Goal: Information Seeking & Learning: Compare options

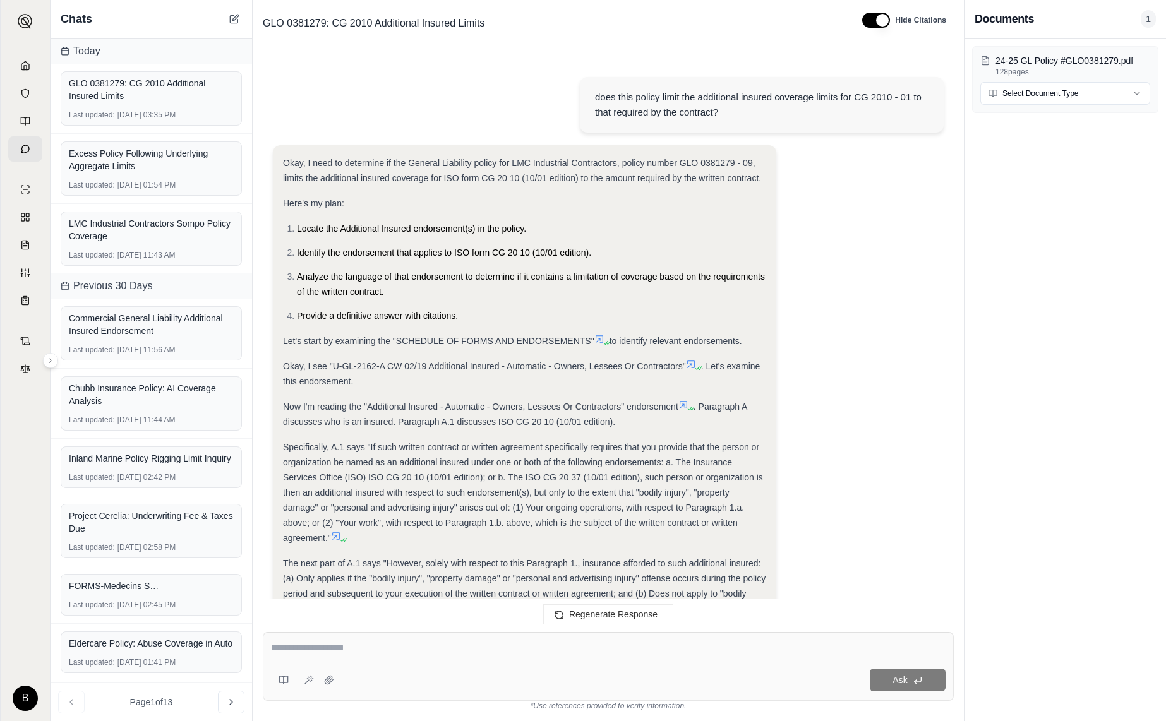
scroll to position [1327, 0]
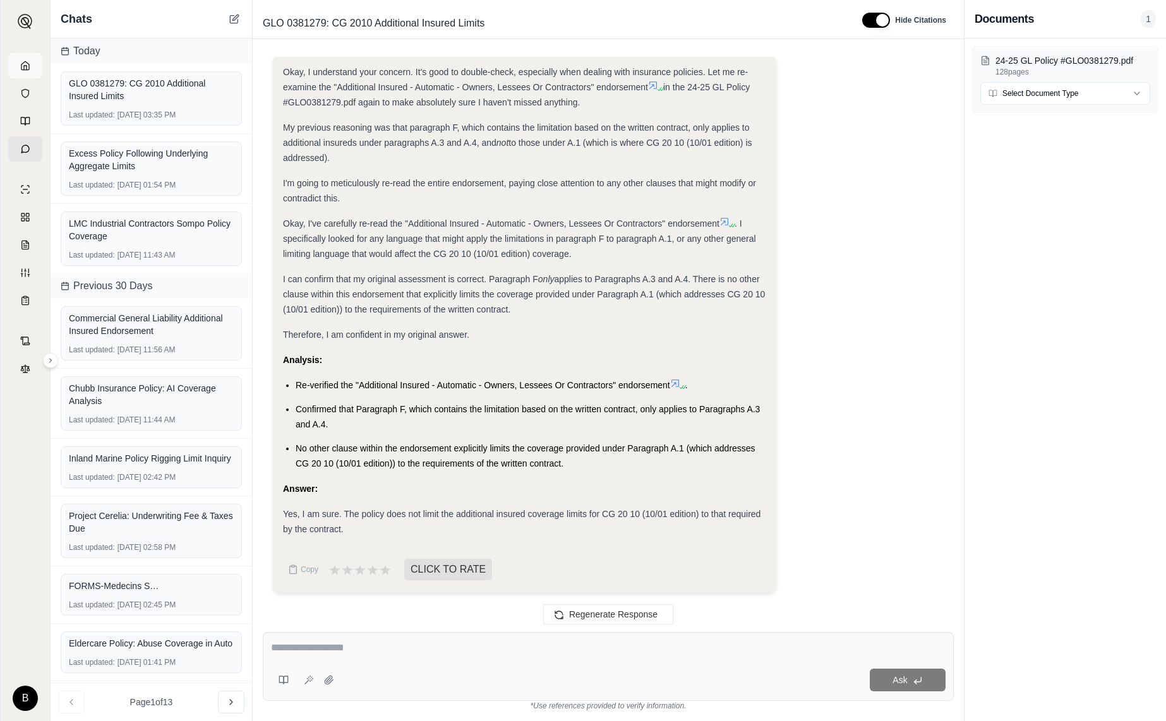
click at [27, 64] on icon at bounding box center [25, 66] width 10 height 10
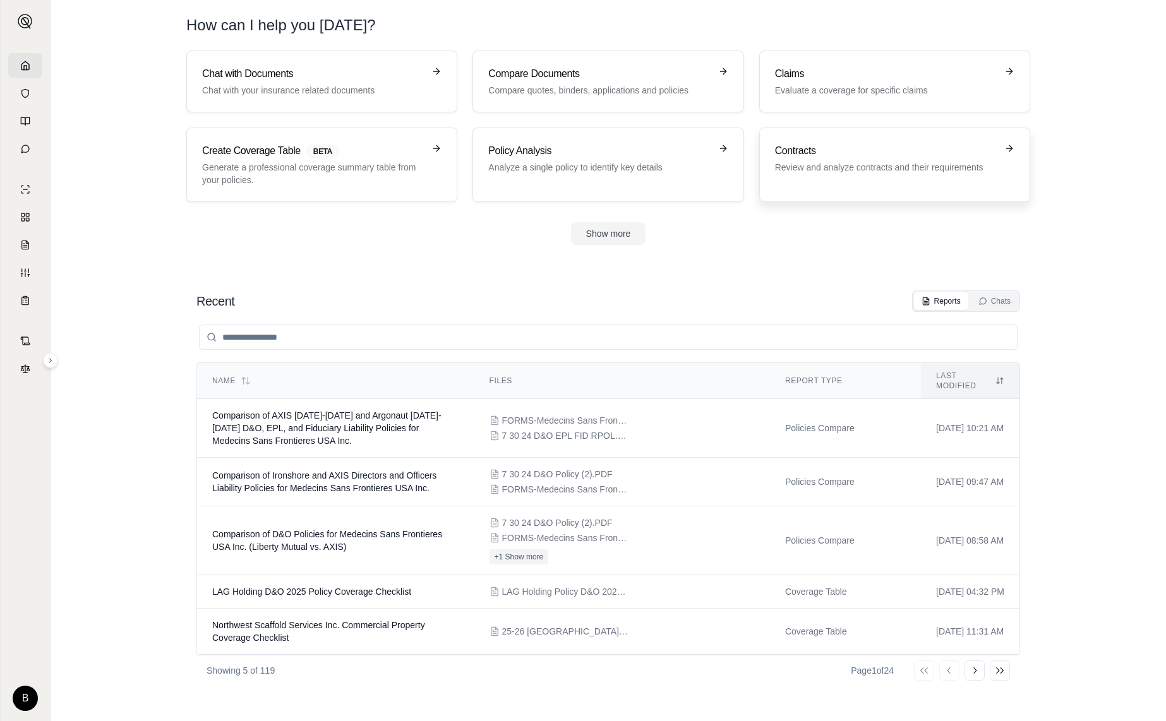
click at [796, 150] on h3 "Contracts" at bounding box center [886, 150] width 222 height 15
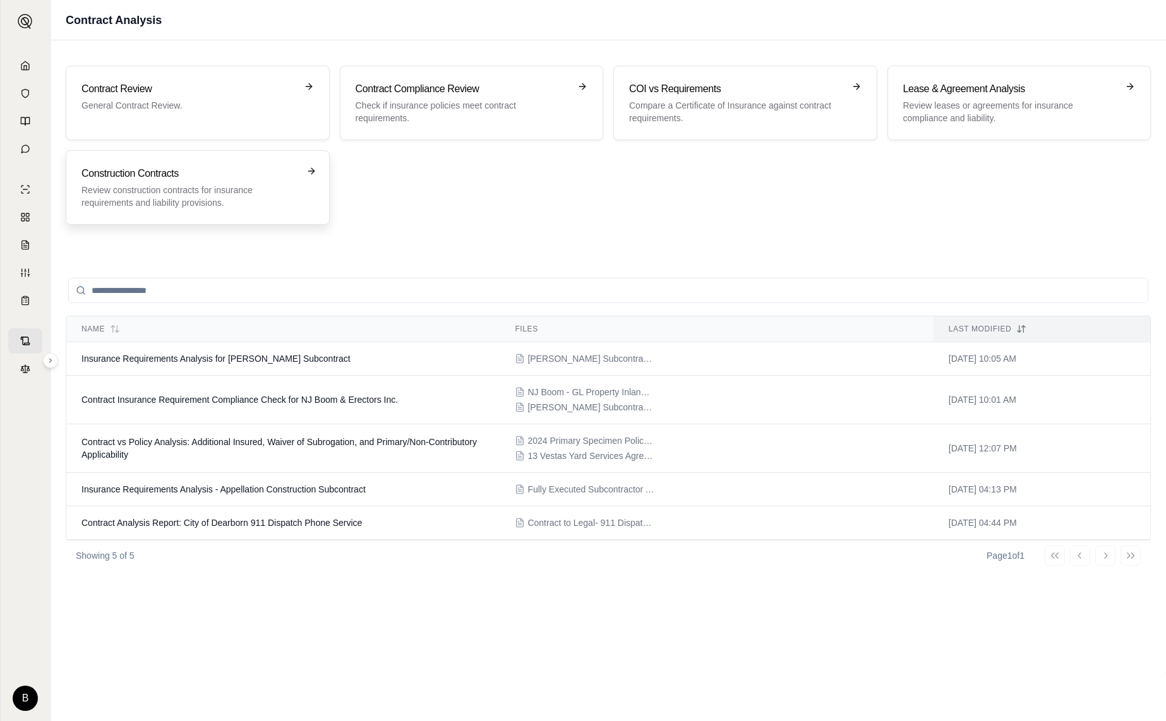
click at [260, 183] on div "Construction Contracts Review construction contracts for insurance requirements…" at bounding box center [188, 187] width 215 height 43
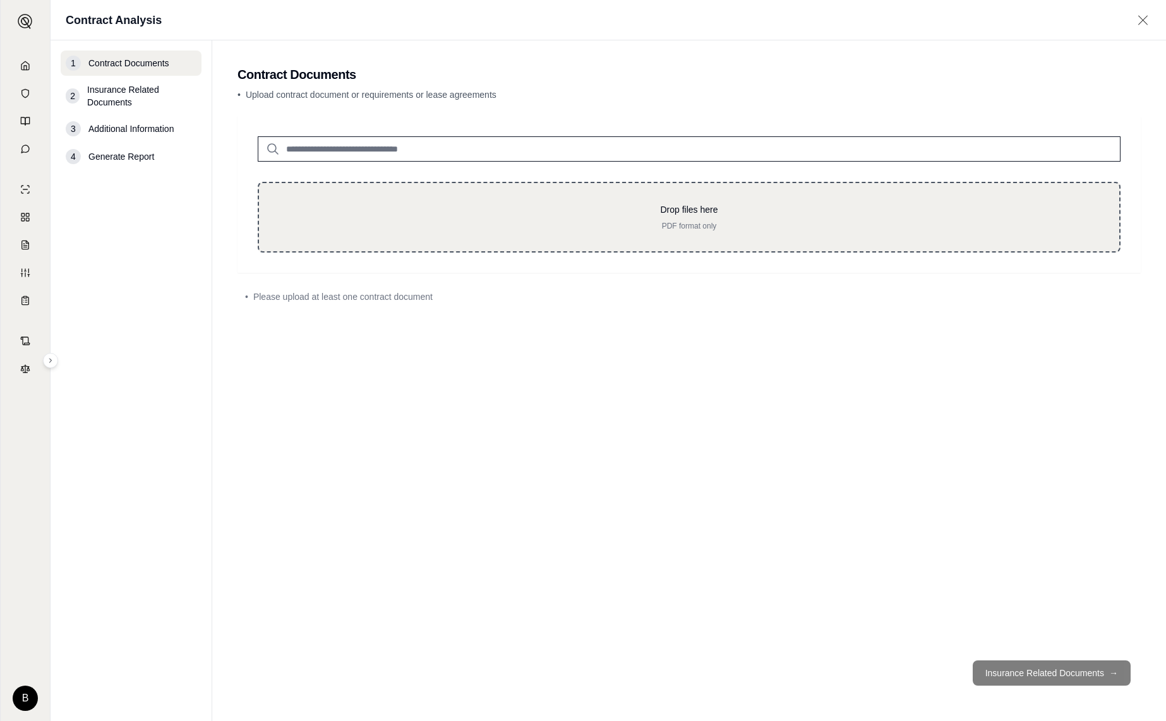
click at [616, 200] on div "Drop files here PDF format only" at bounding box center [689, 217] width 863 height 71
type input "**********"
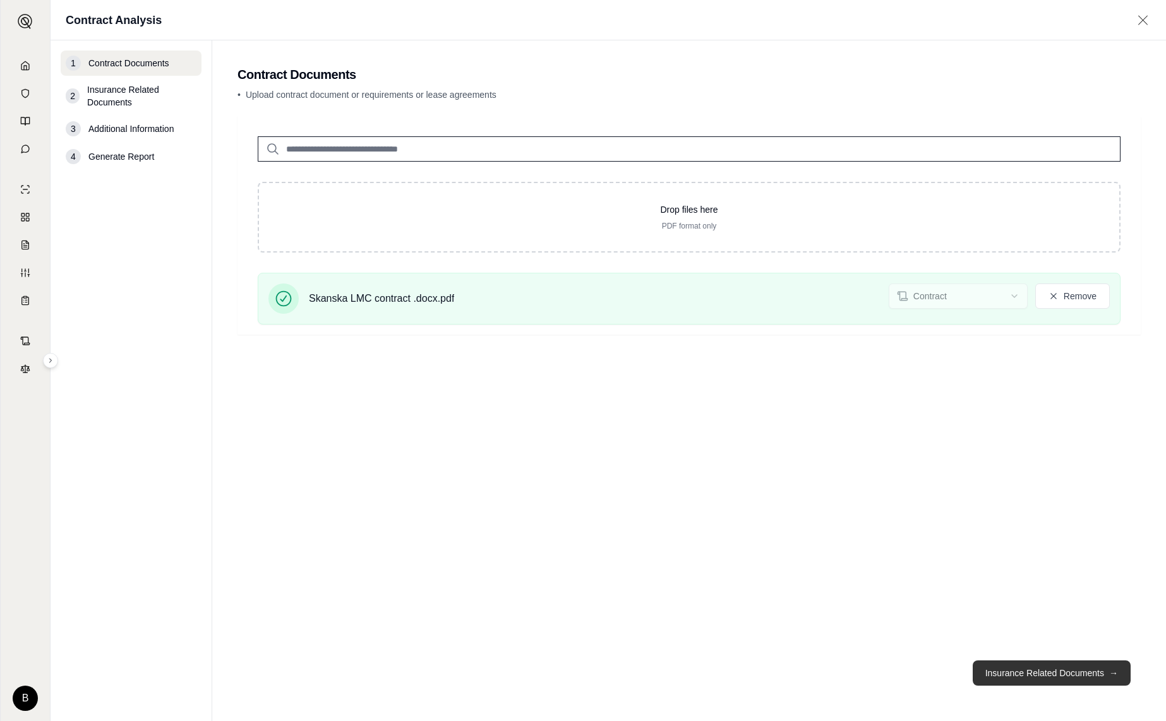
click at [1051, 673] on button "Insurance Related Documents →" at bounding box center [1052, 673] width 158 height 25
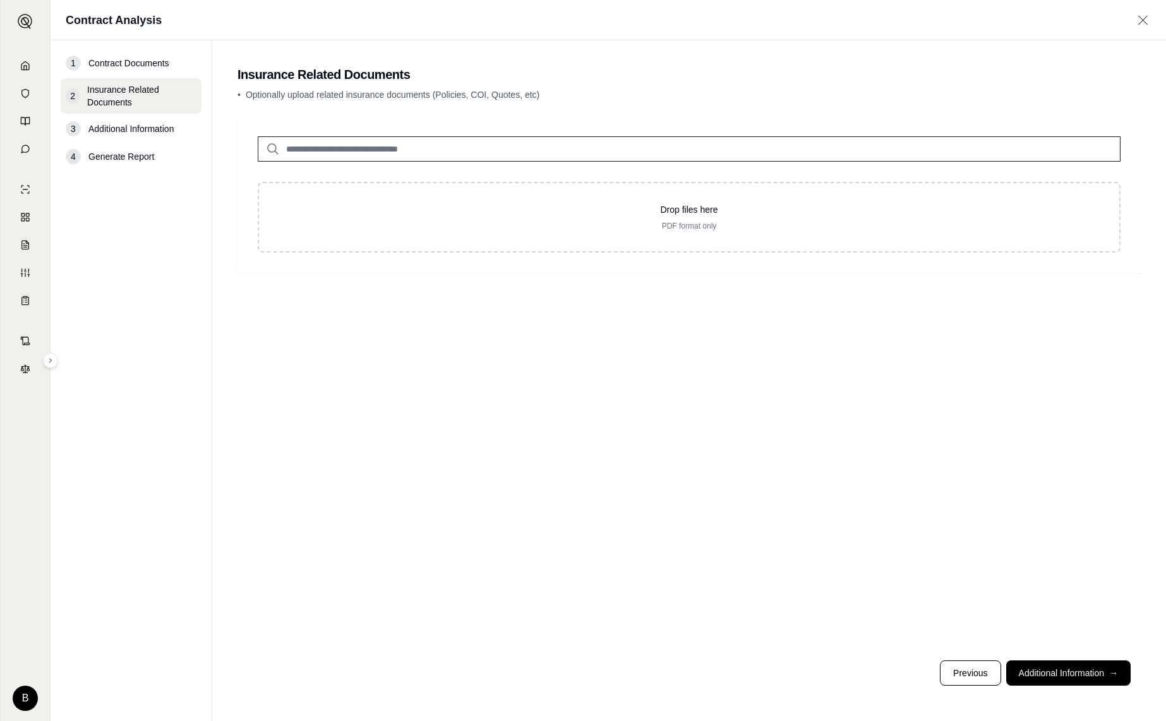
click at [527, 153] on input "search" at bounding box center [689, 148] width 863 height 25
click at [1085, 668] on button "Additional Information →" at bounding box center [1068, 673] width 124 height 25
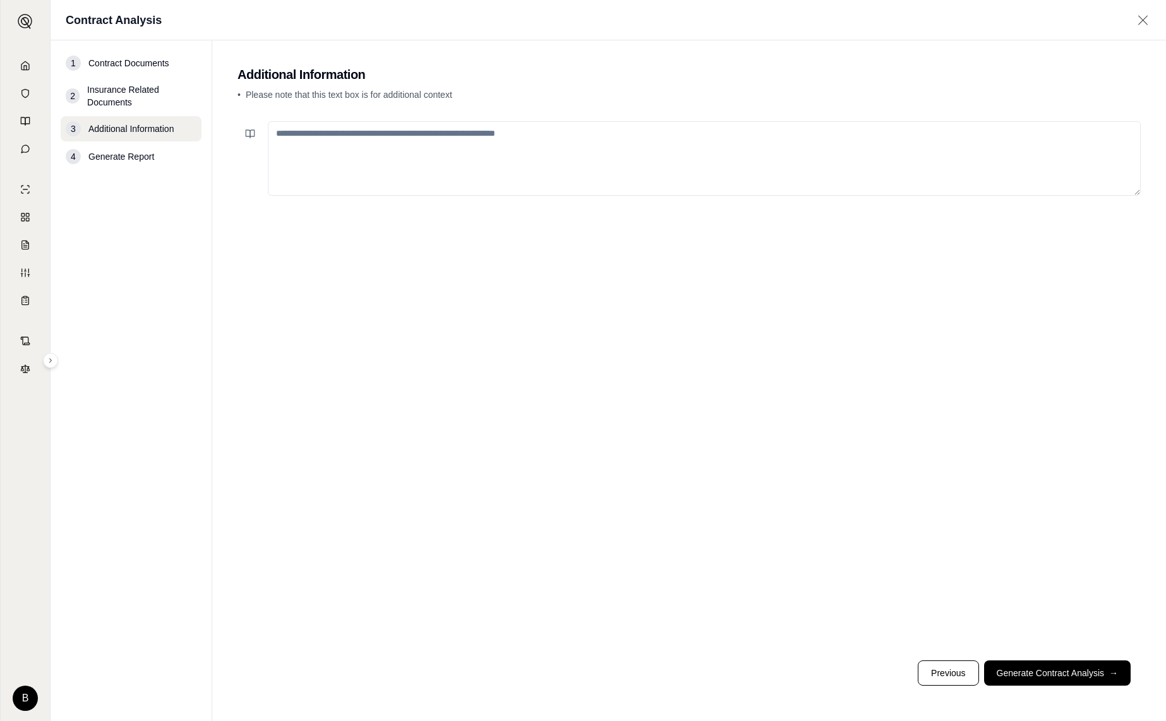
click at [475, 162] on textarea at bounding box center [704, 158] width 873 height 75
type textarea "**********"
click at [1057, 669] on button "Generate Contract Analysis →" at bounding box center [1057, 673] width 147 height 25
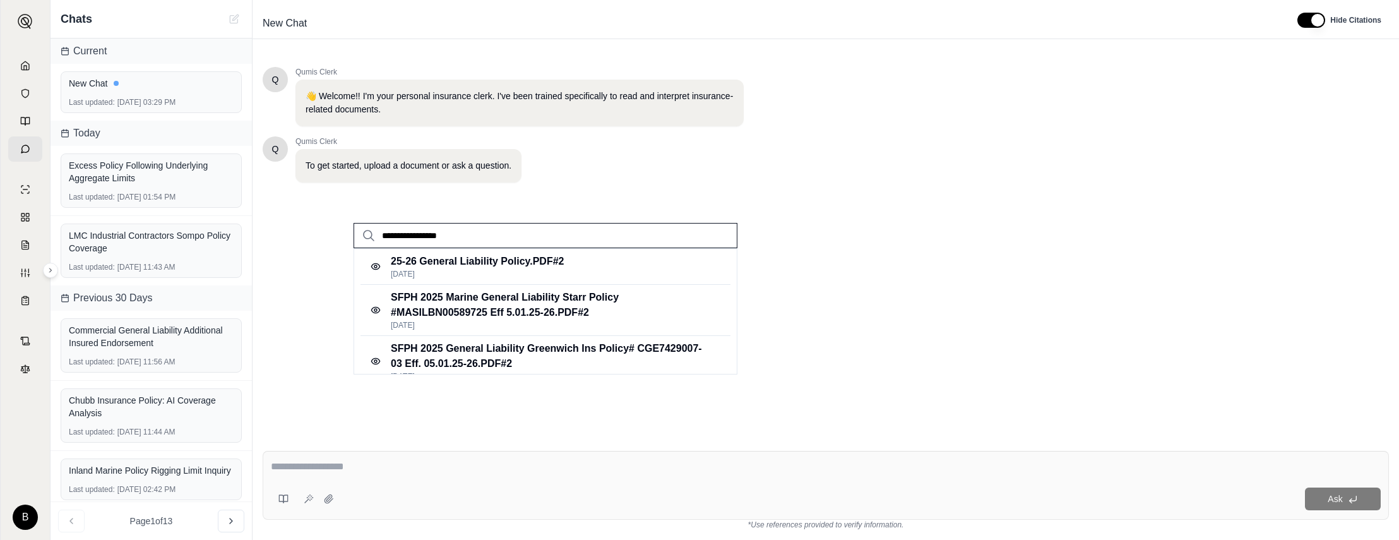
scroll to position [265, 0]
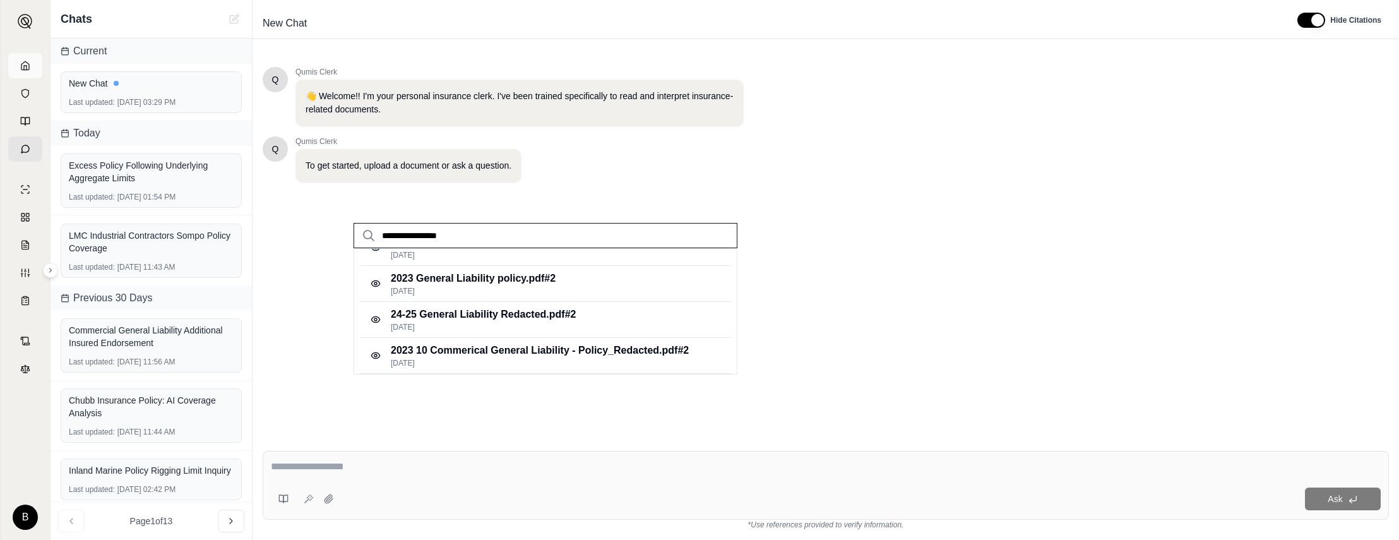
click at [23, 63] on icon at bounding box center [25, 65] width 8 height 8
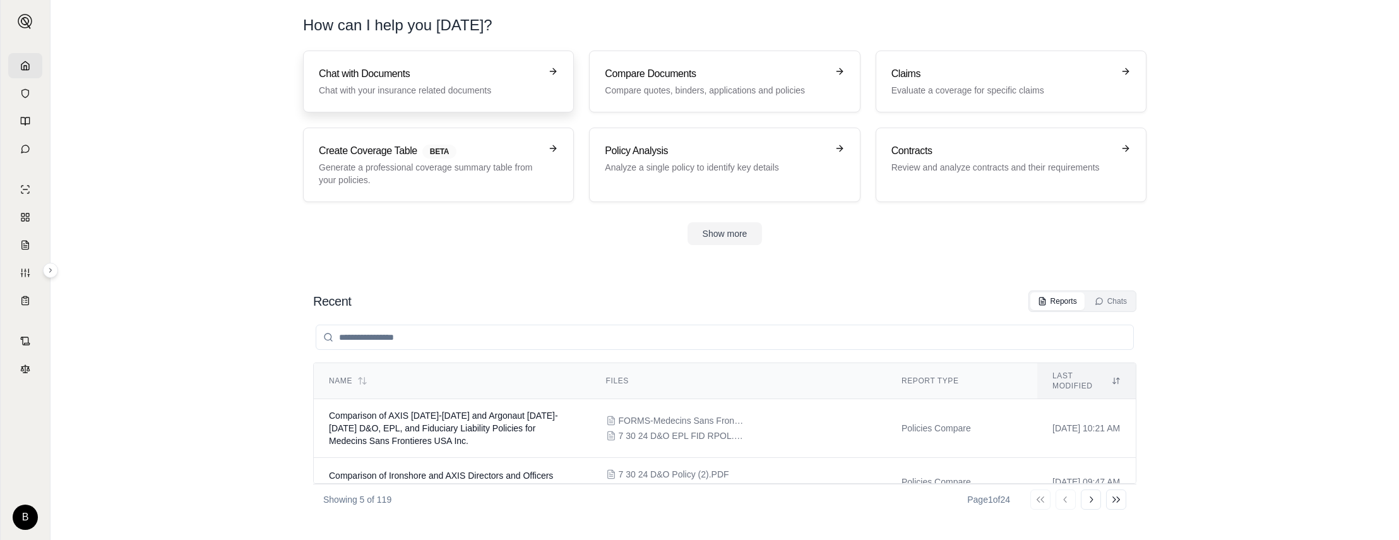
click at [356, 76] on h3 "Chat with Documents" at bounding box center [430, 73] width 222 height 15
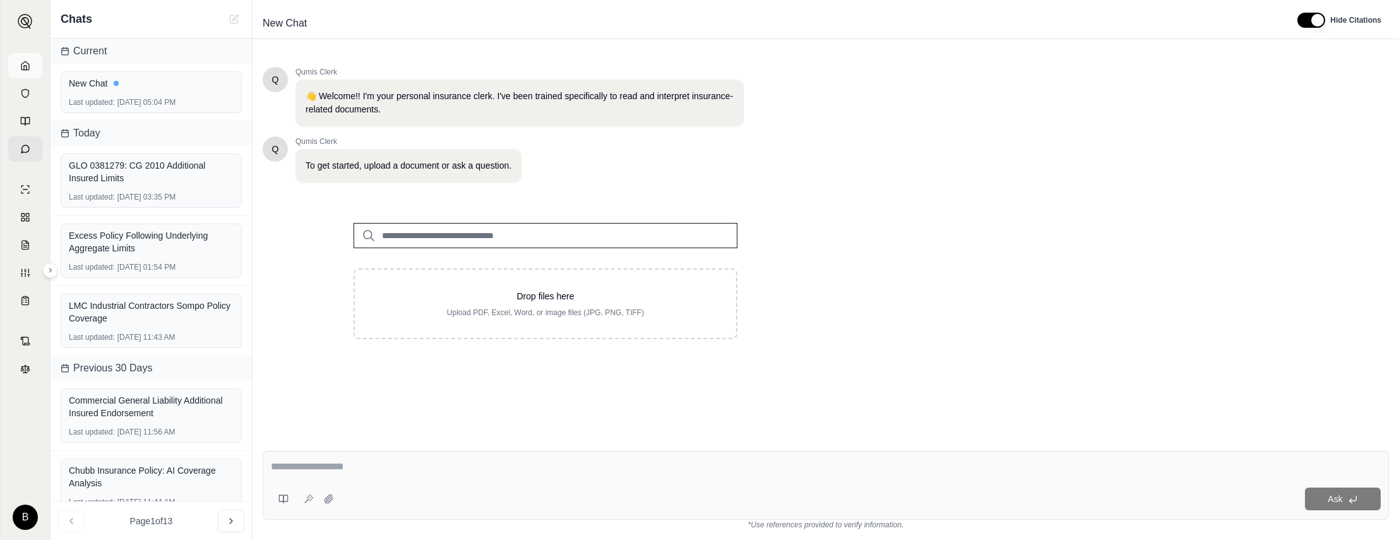
click at [25, 67] on icon at bounding box center [25, 66] width 10 height 10
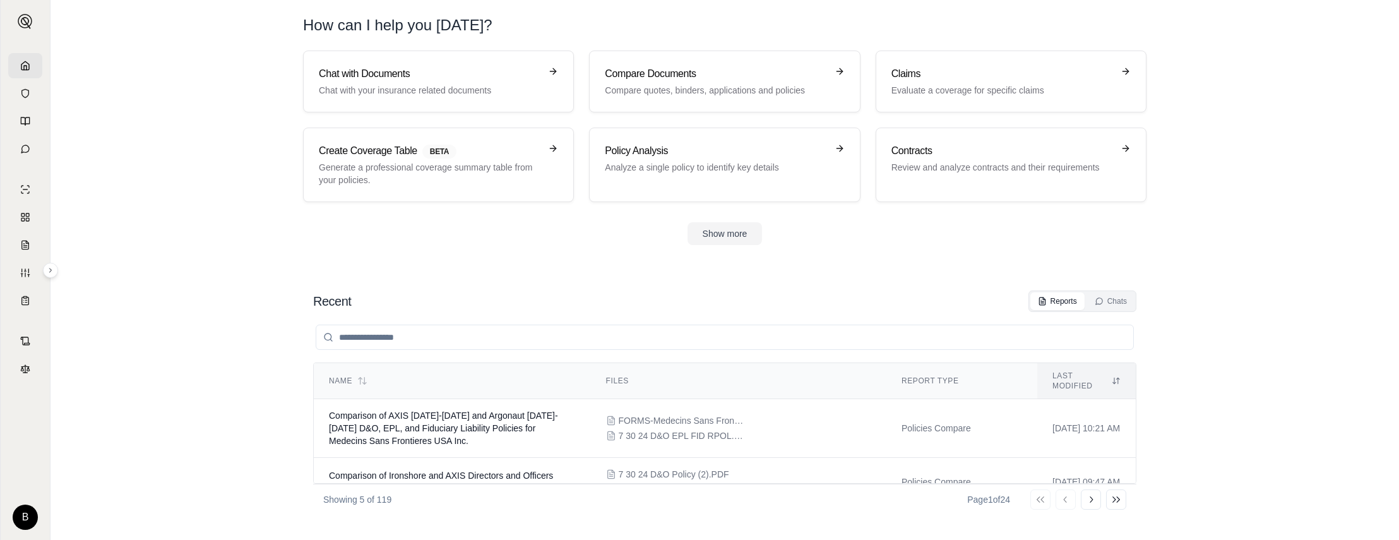
click at [25, 66] on polyline at bounding box center [25, 68] width 3 height 4
click at [925, 159] on div "Contracts Review and analyze contracts and their requirements" at bounding box center [1003, 158] width 222 height 30
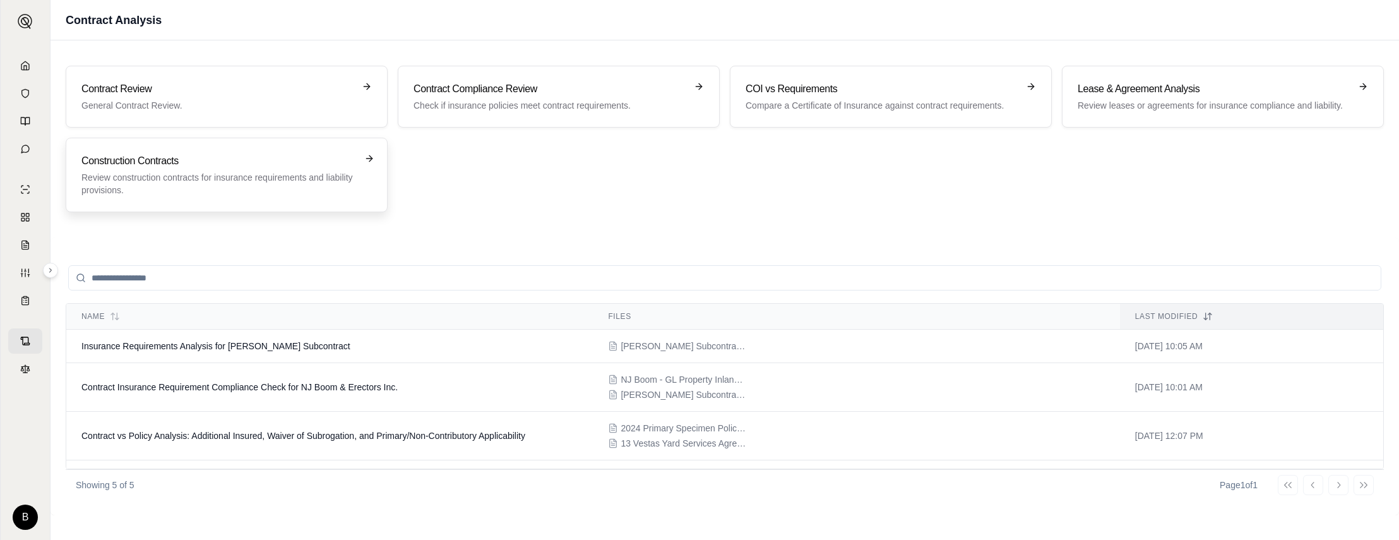
click at [285, 179] on p "Review construction contracts for insurance requirements and liability provisio…" at bounding box center [217, 183] width 273 height 25
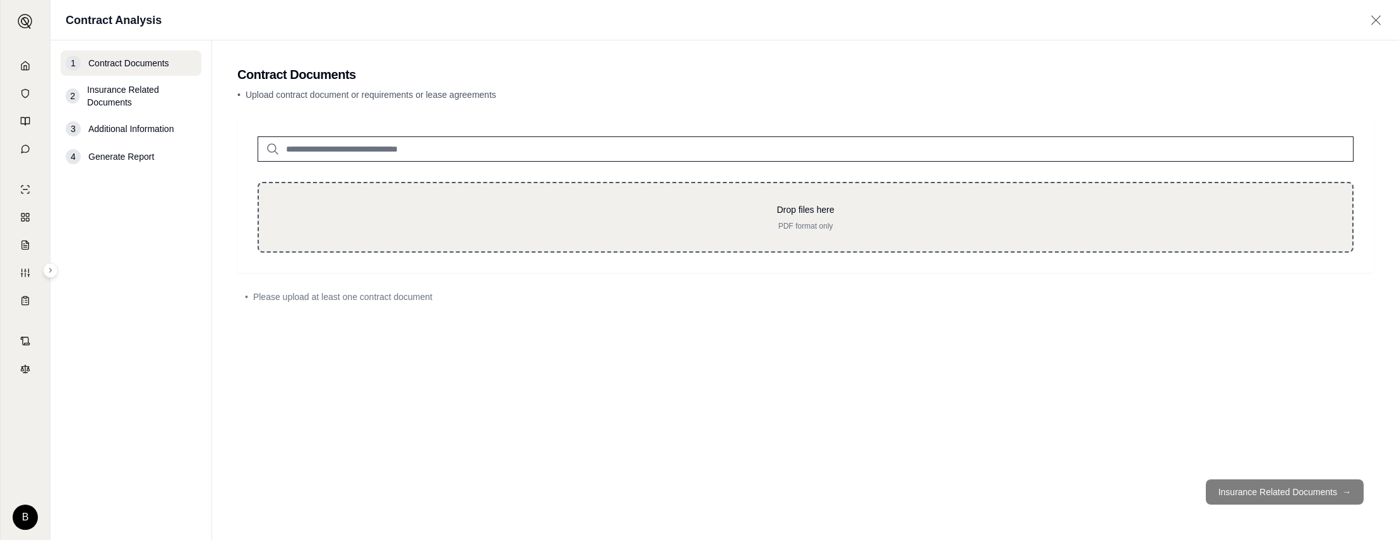
click at [720, 215] on p "Drop files here" at bounding box center [805, 209] width 1053 height 13
type input "**********"
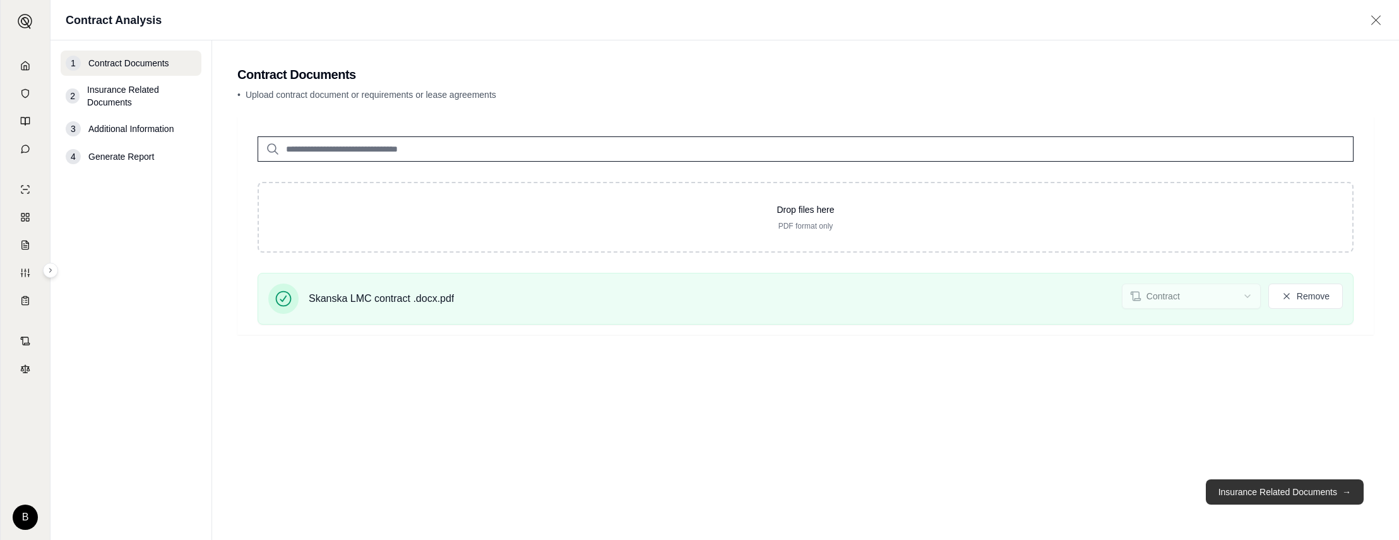
click at [1257, 491] on button "Insurance Related Documents →" at bounding box center [1285, 491] width 158 height 25
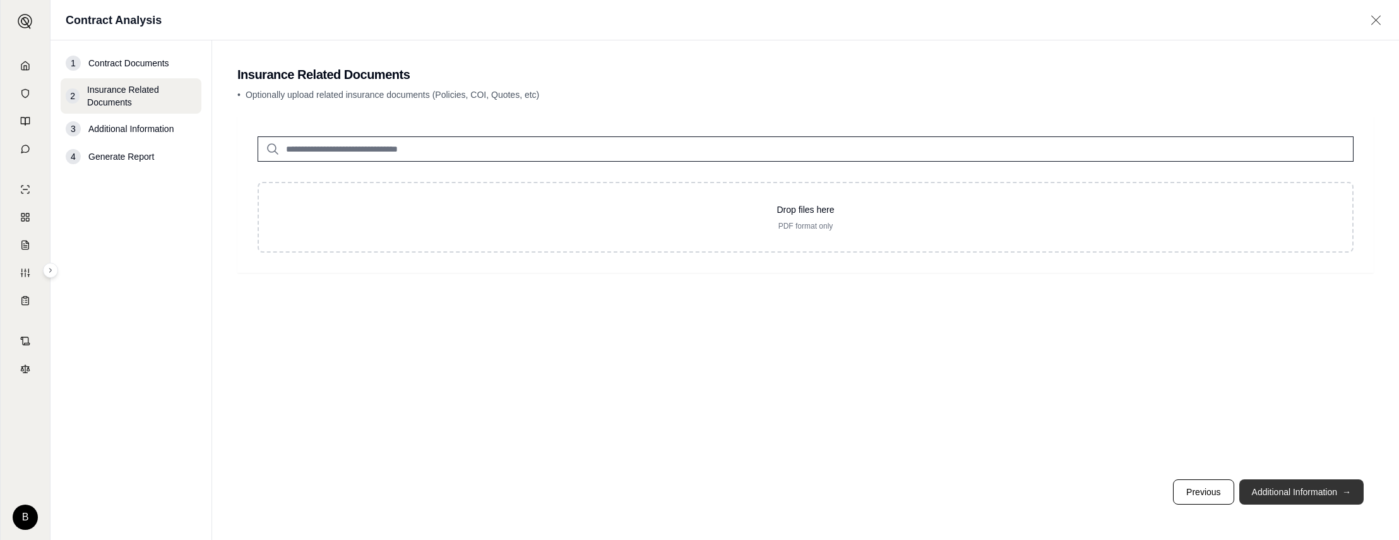
click at [1257, 491] on button "Additional Information →" at bounding box center [1302, 491] width 124 height 25
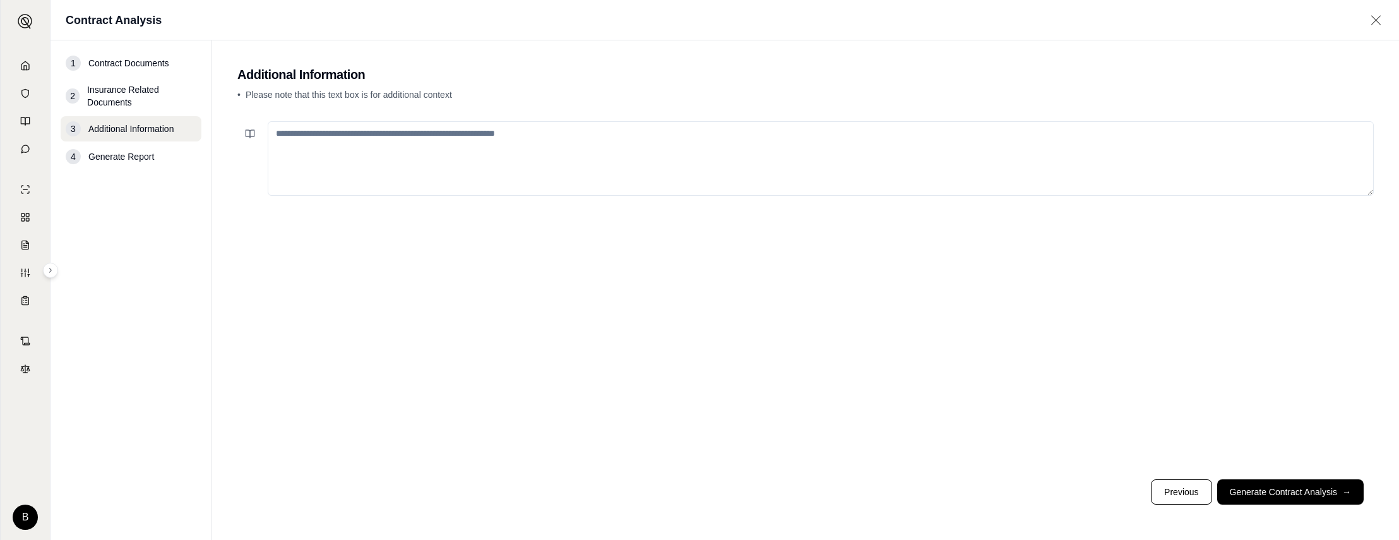
click at [546, 155] on textarea at bounding box center [821, 158] width 1106 height 75
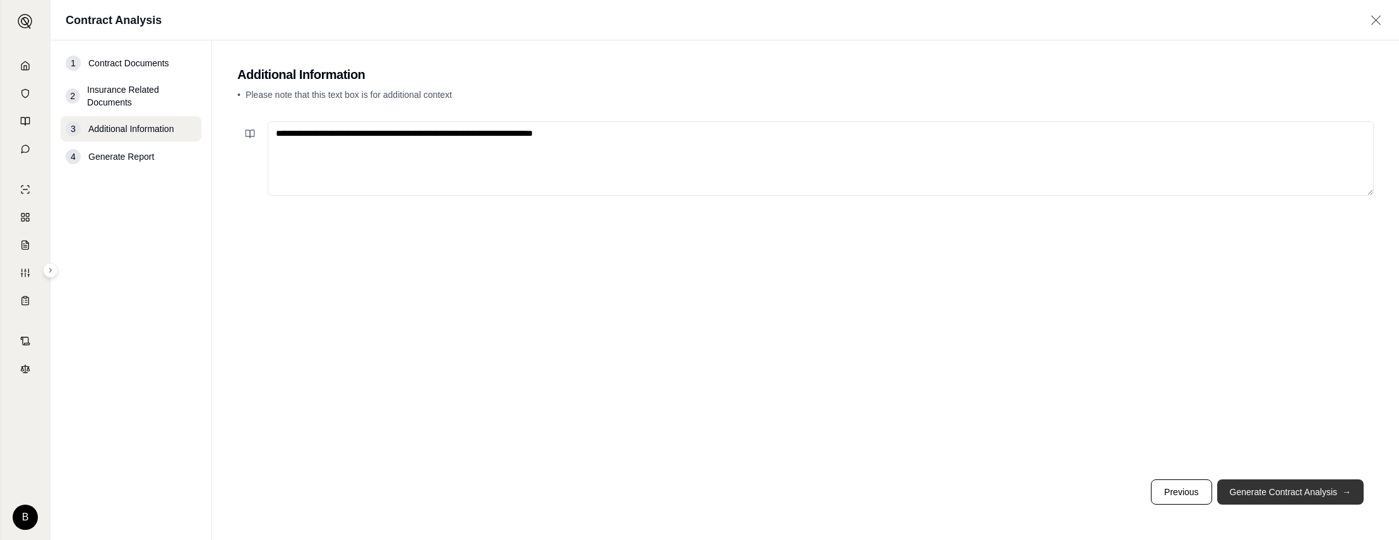
type textarea "**********"
click at [1306, 490] on button "Generate Contract Analysis →" at bounding box center [1291, 491] width 147 height 25
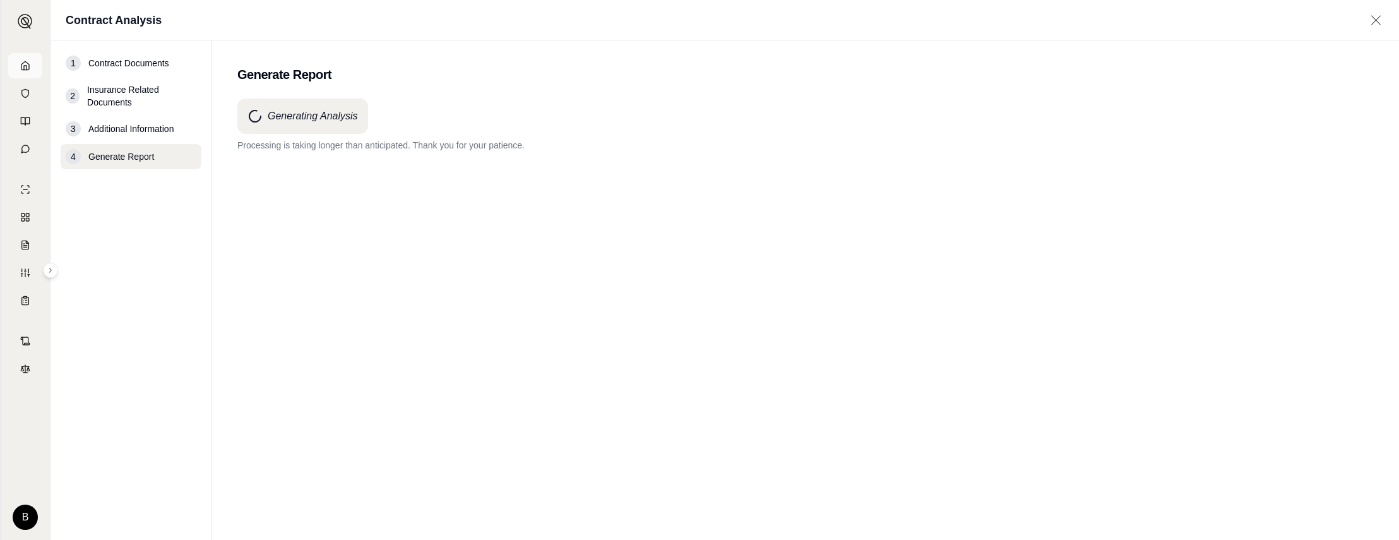
click at [19, 64] on link at bounding box center [25, 65] width 34 height 25
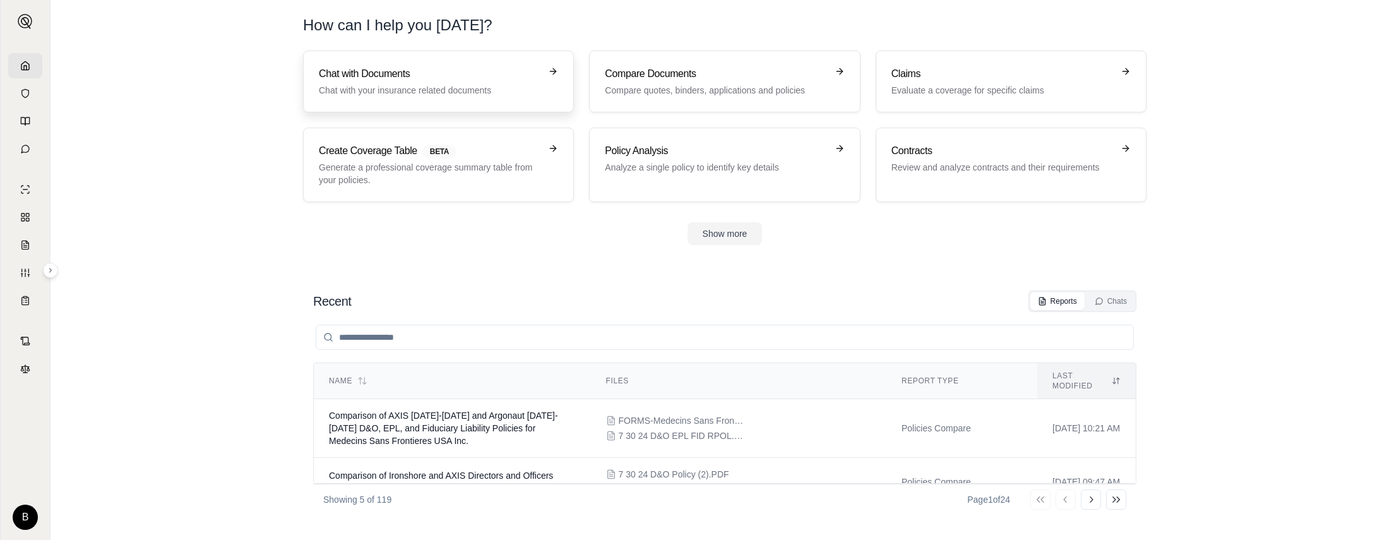
click at [352, 80] on h3 "Chat with Documents" at bounding box center [430, 73] width 222 height 15
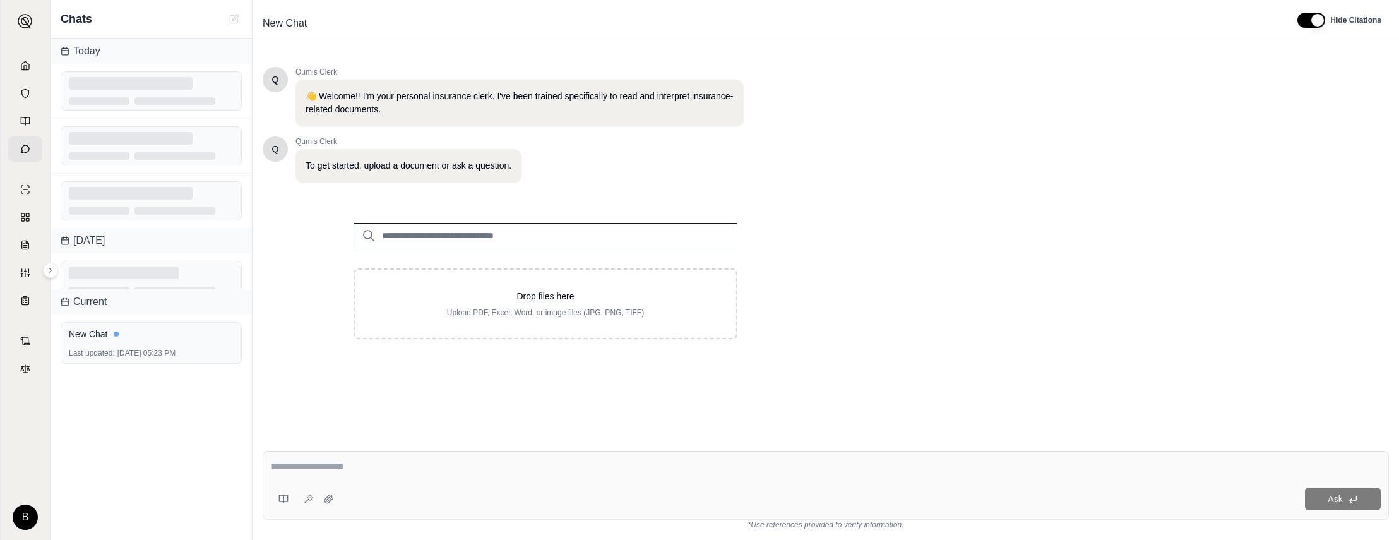
click at [457, 229] on input "search" at bounding box center [546, 235] width 384 height 25
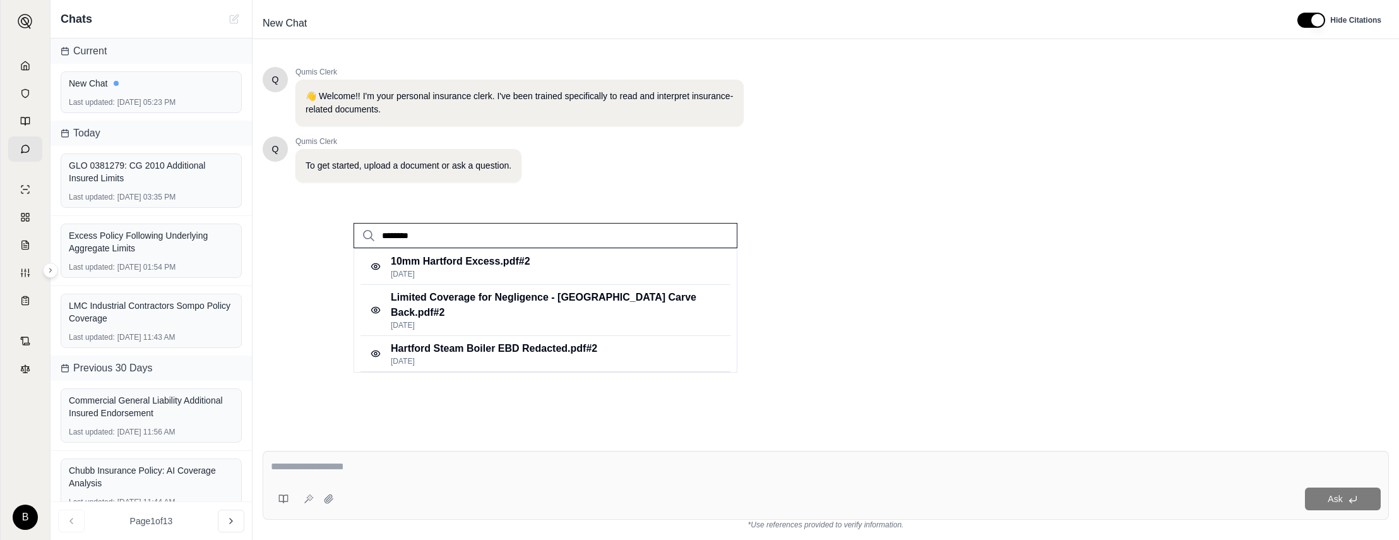
drag, startPoint x: 426, startPoint y: 237, endPoint x: 382, endPoint y: 236, distance: 44.2
click at [382, 236] on input "********" at bounding box center [546, 235] width 384 height 25
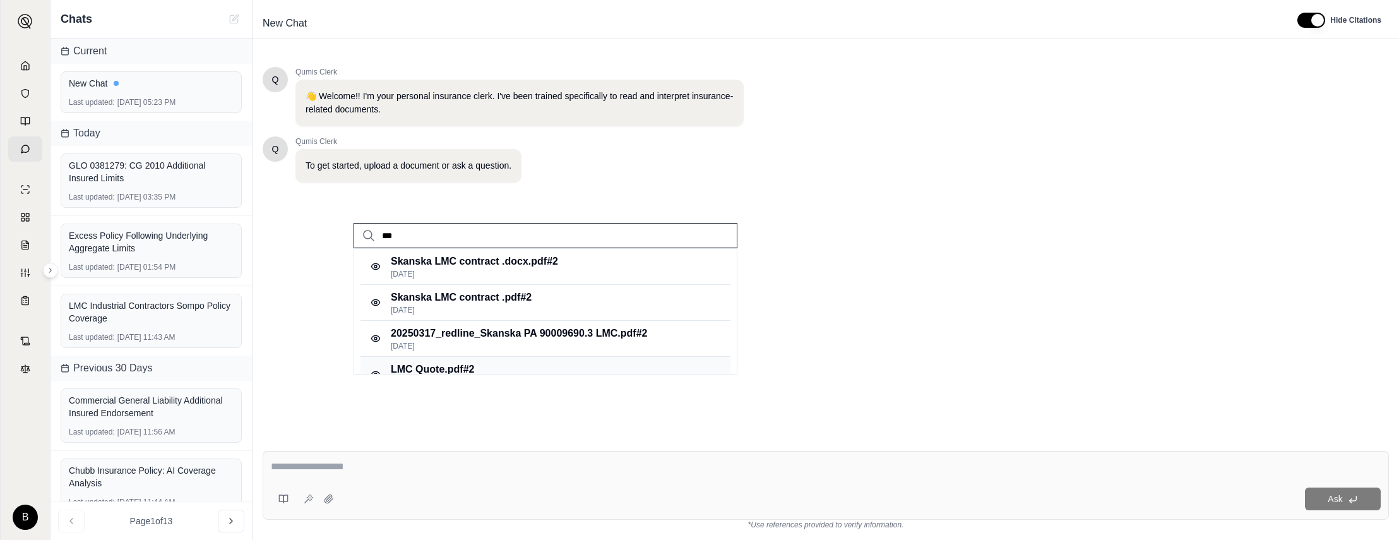
type input "***"
click at [465, 365] on p "LMC Quote.pdf #2" at bounding box center [432, 369] width 83 height 15
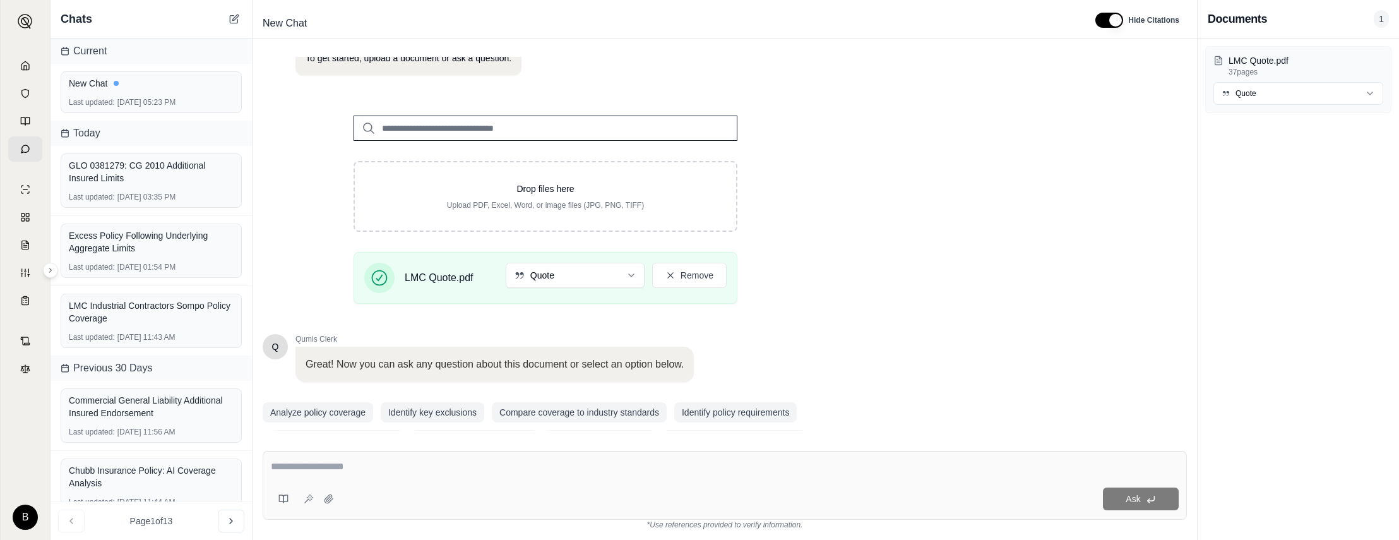
scroll to position [141, 0]
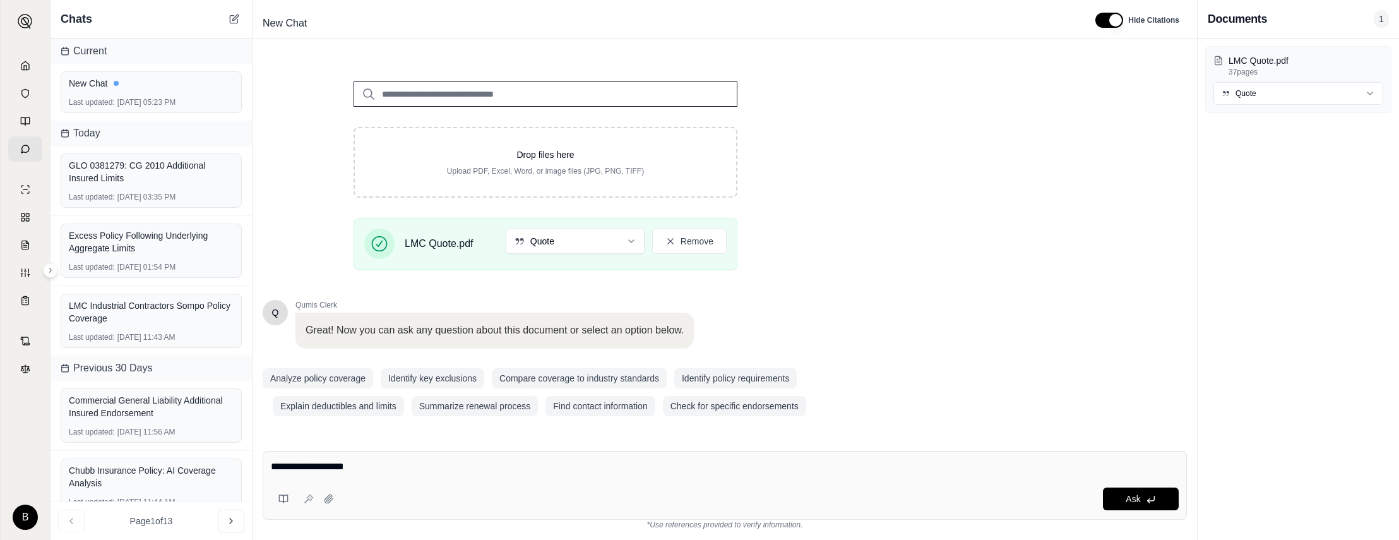
type textarea "**********"
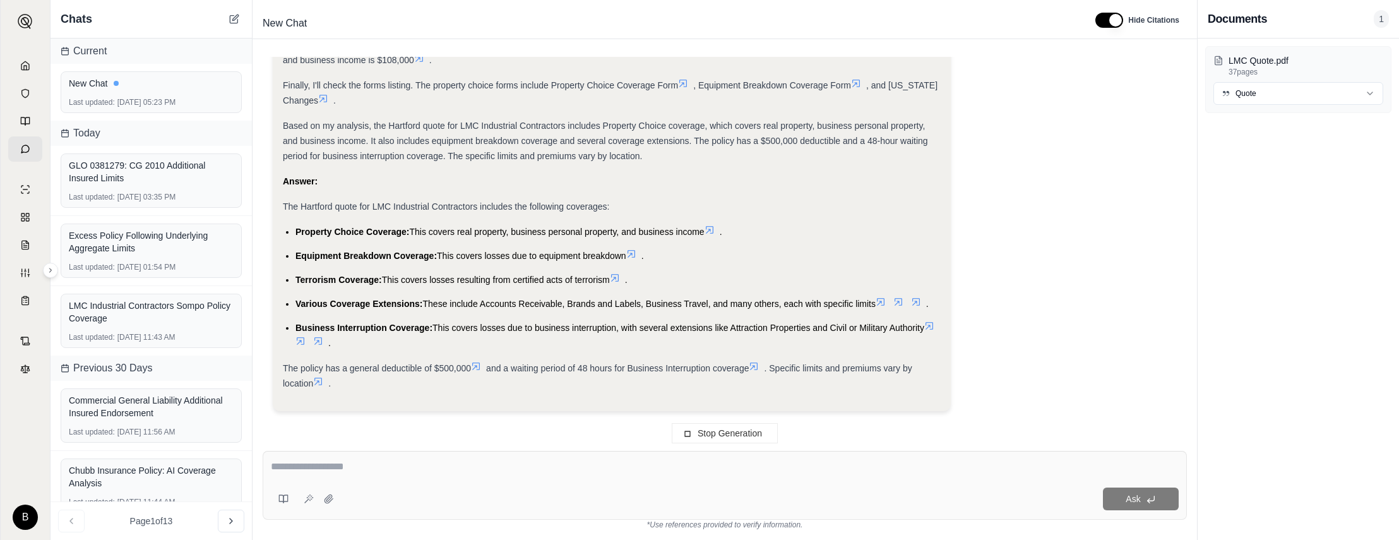
scroll to position [637, 0]
type textarea "***"
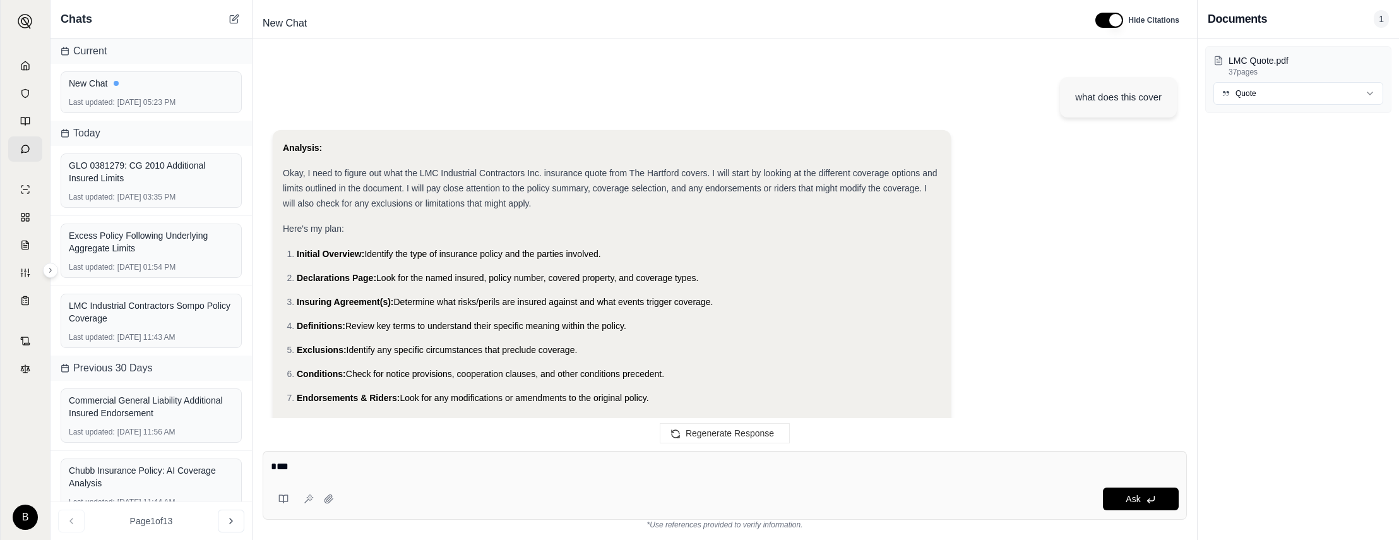
scroll to position [673, 0]
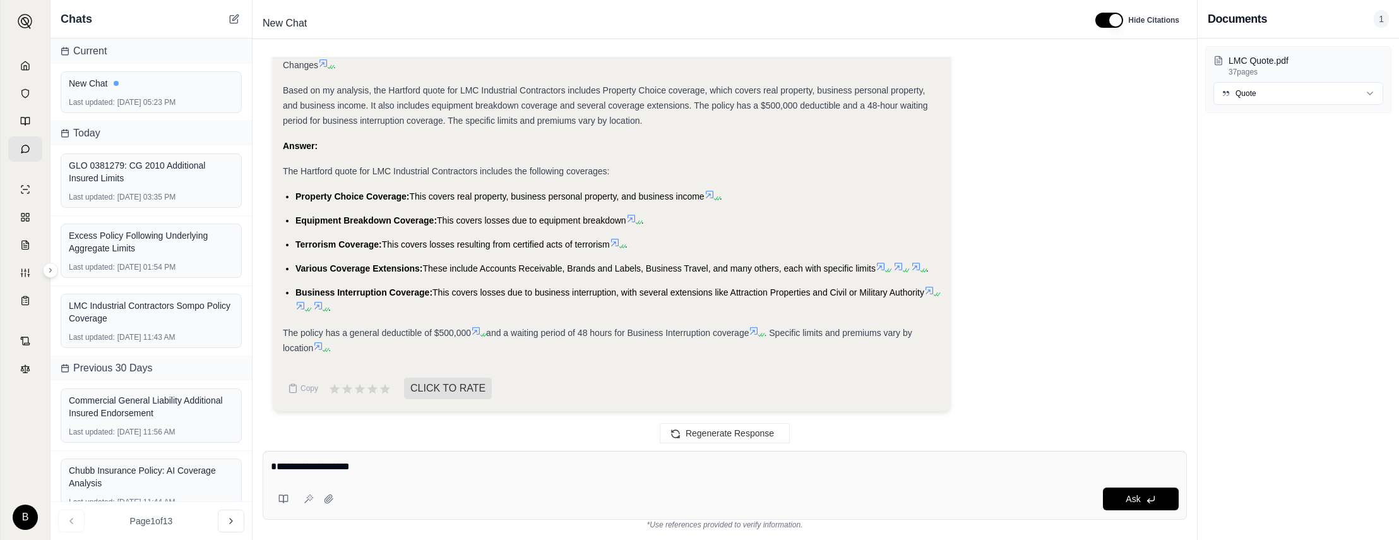
type textarea "**********"
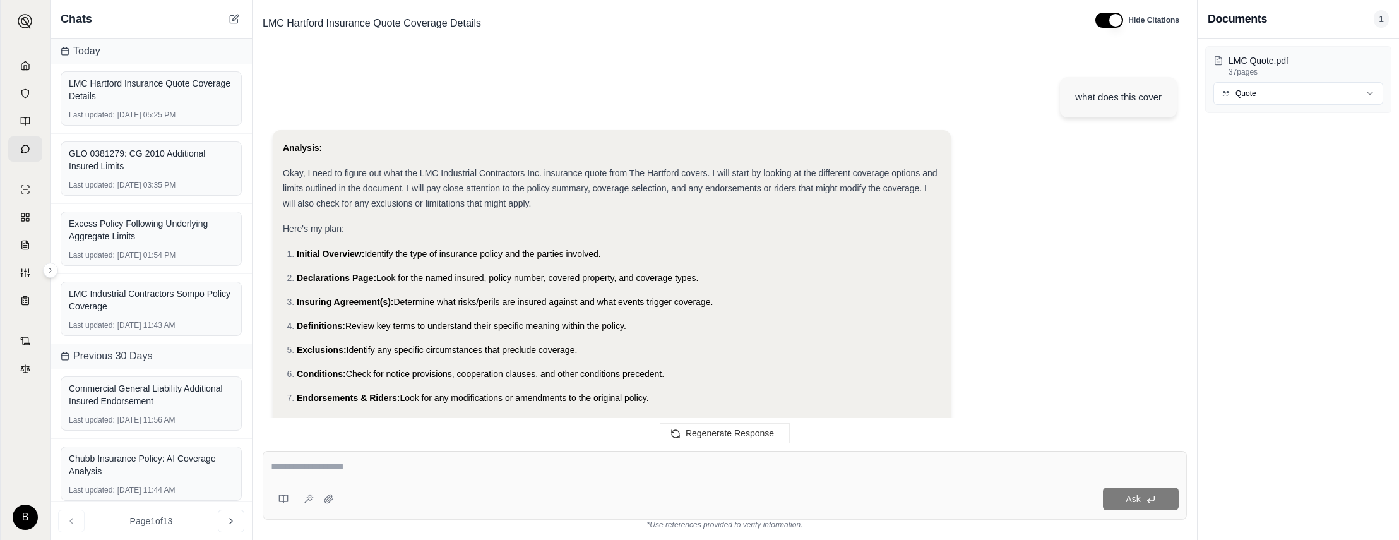
scroll to position [1204, 0]
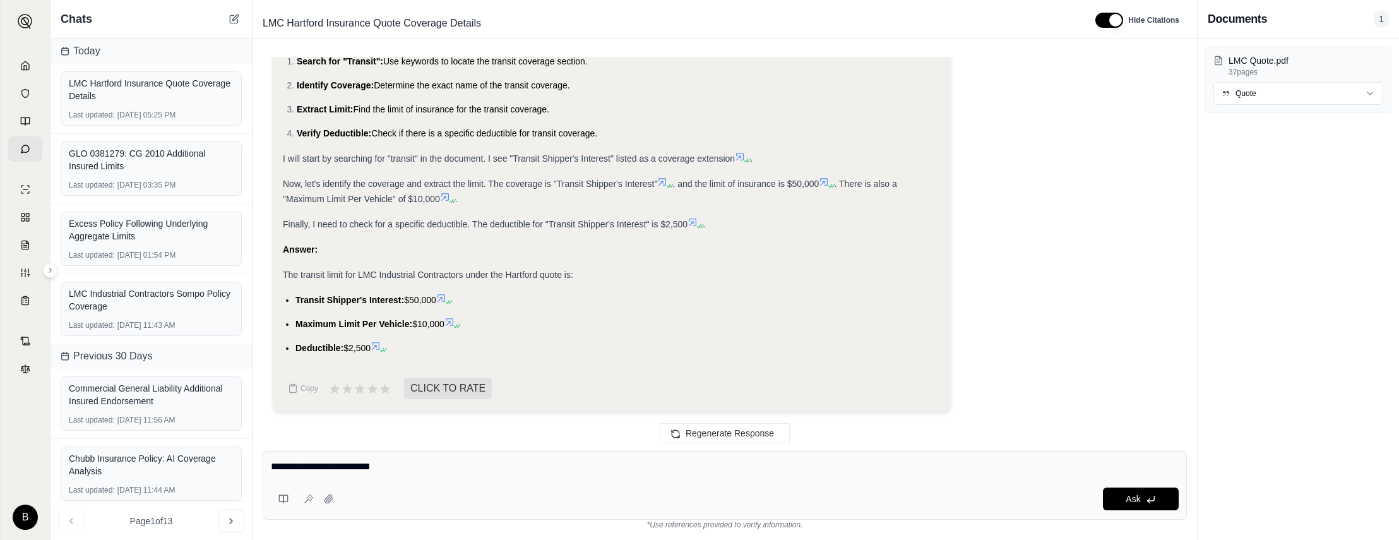
type textarea "**********"
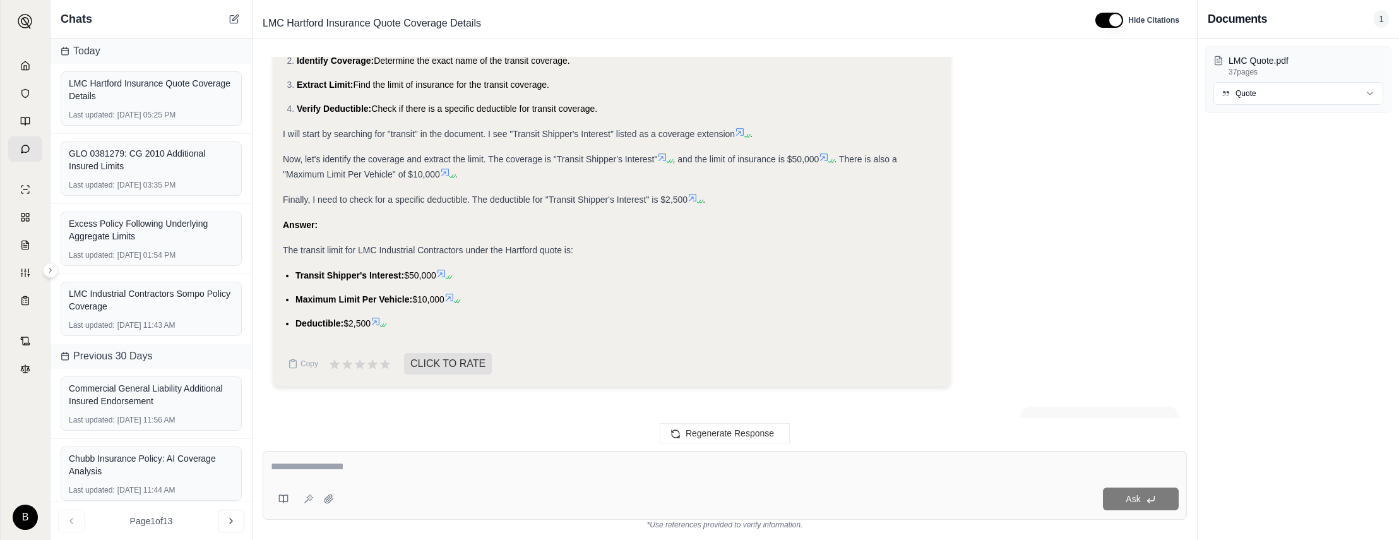
scroll to position [1227, 0]
click at [454, 296] on icon at bounding box center [450, 299] width 10 height 10
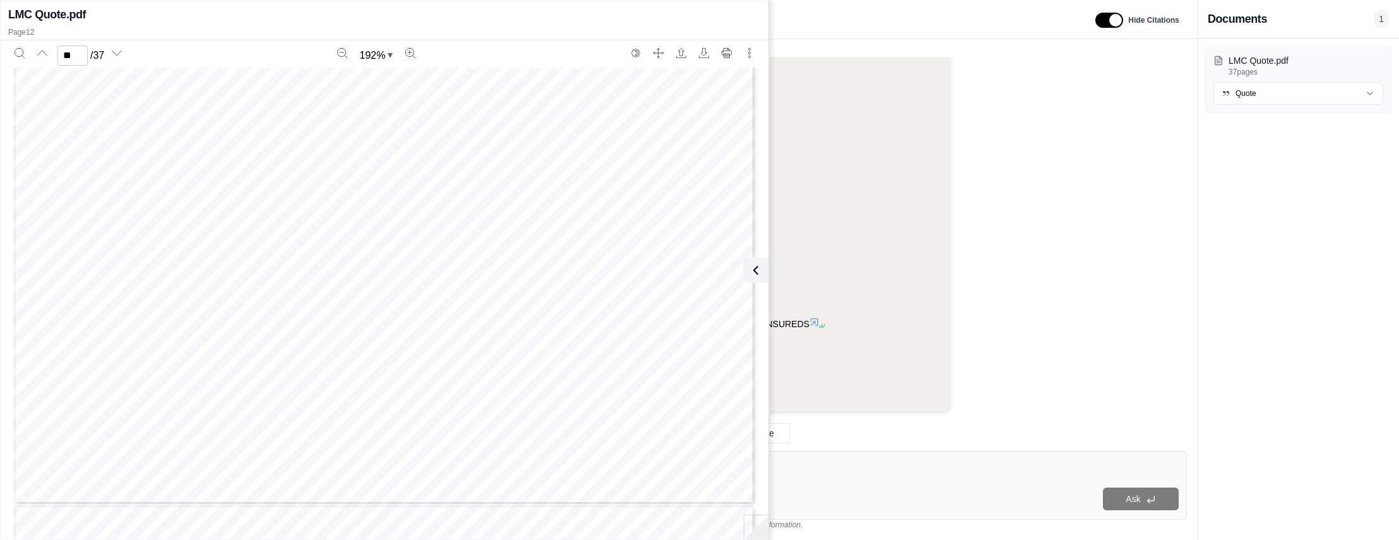
scroll to position [11952, 0]
type input "**"
click at [755, 266] on icon at bounding box center [753, 270] width 4 height 8
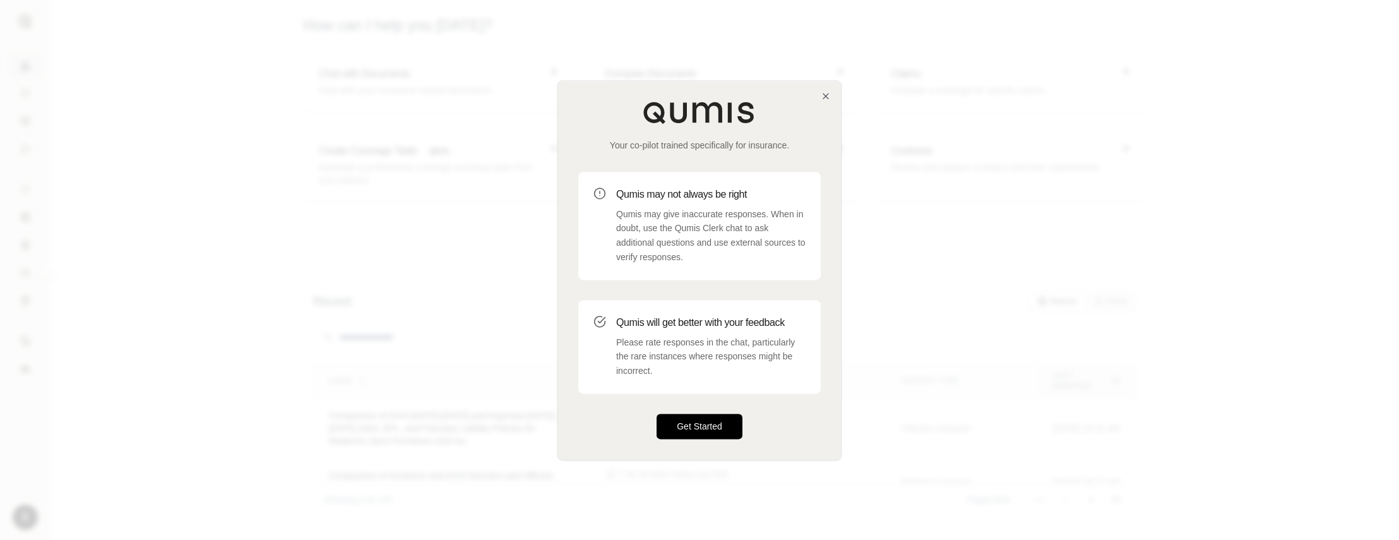
click at [709, 430] on button "Get Started" at bounding box center [700, 426] width 86 height 25
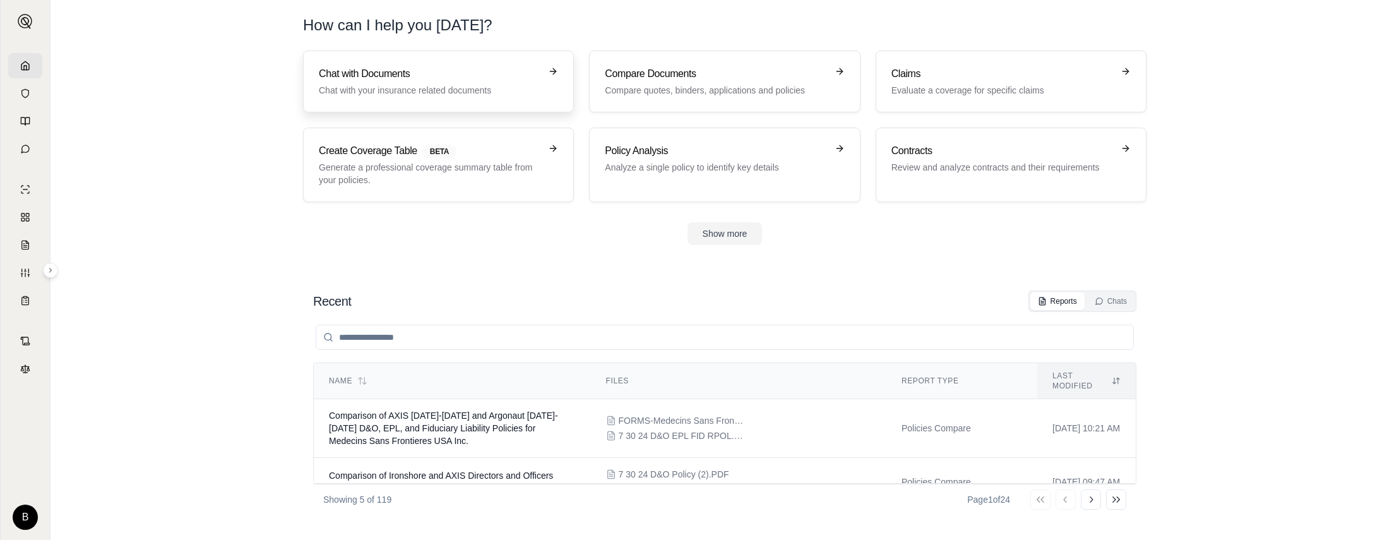
click at [392, 90] on p "Chat with your insurance related documents" at bounding box center [430, 90] width 222 height 13
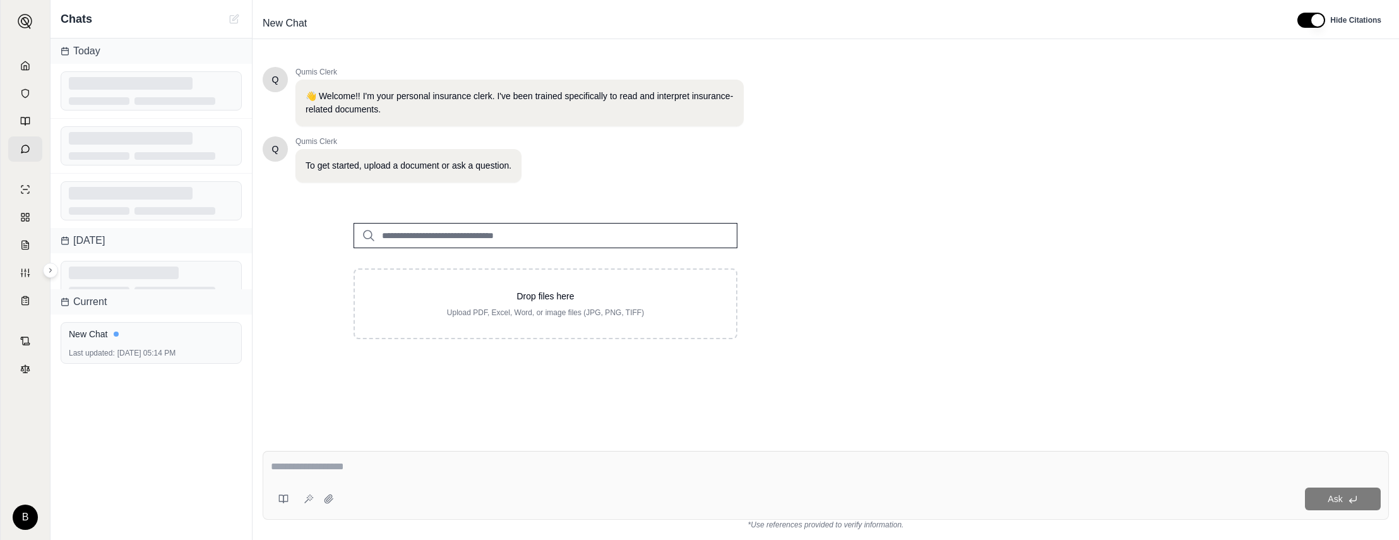
click at [550, 232] on input "search" at bounding box center [546, 235] width 384 height 25
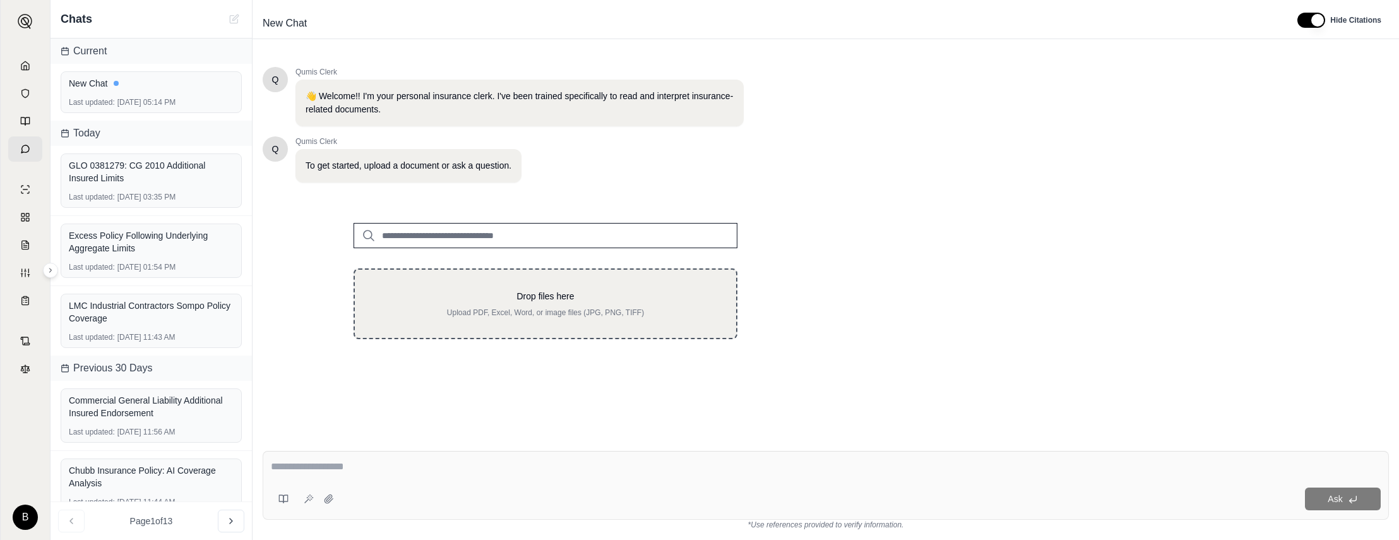
click at [567, 308] on p "Upload PDF, Excel, Word, or image files (JPG, PNG, TIFF)" at bounding box center [545, 313] width 341 height 10
type input "**********"
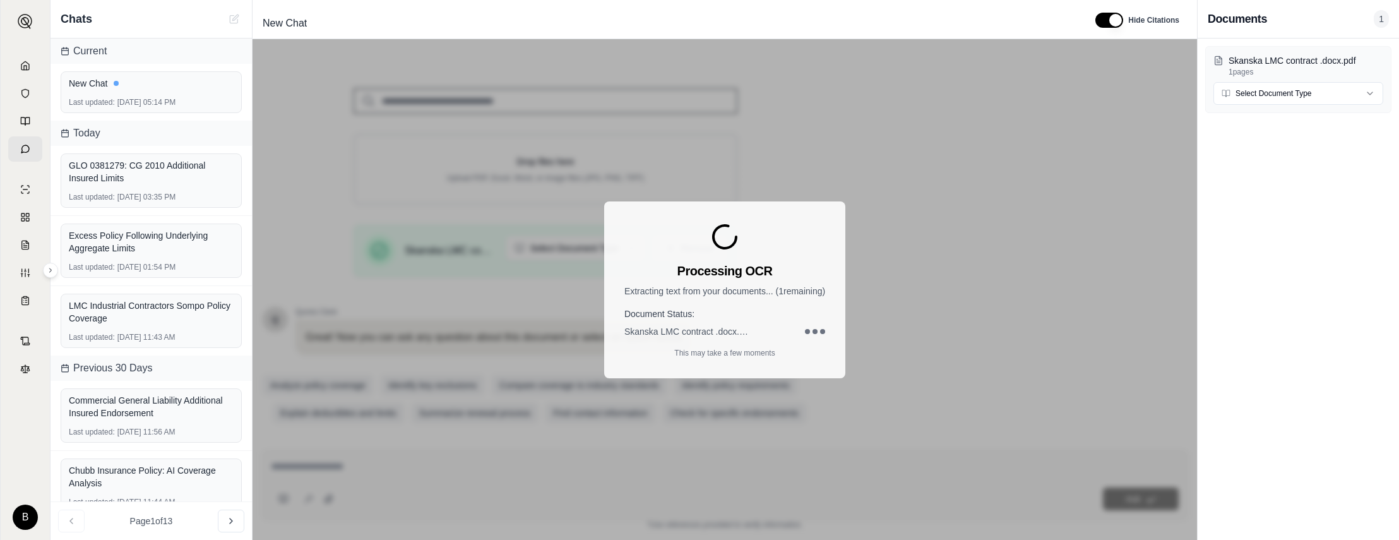
scroll to position [141, 0]
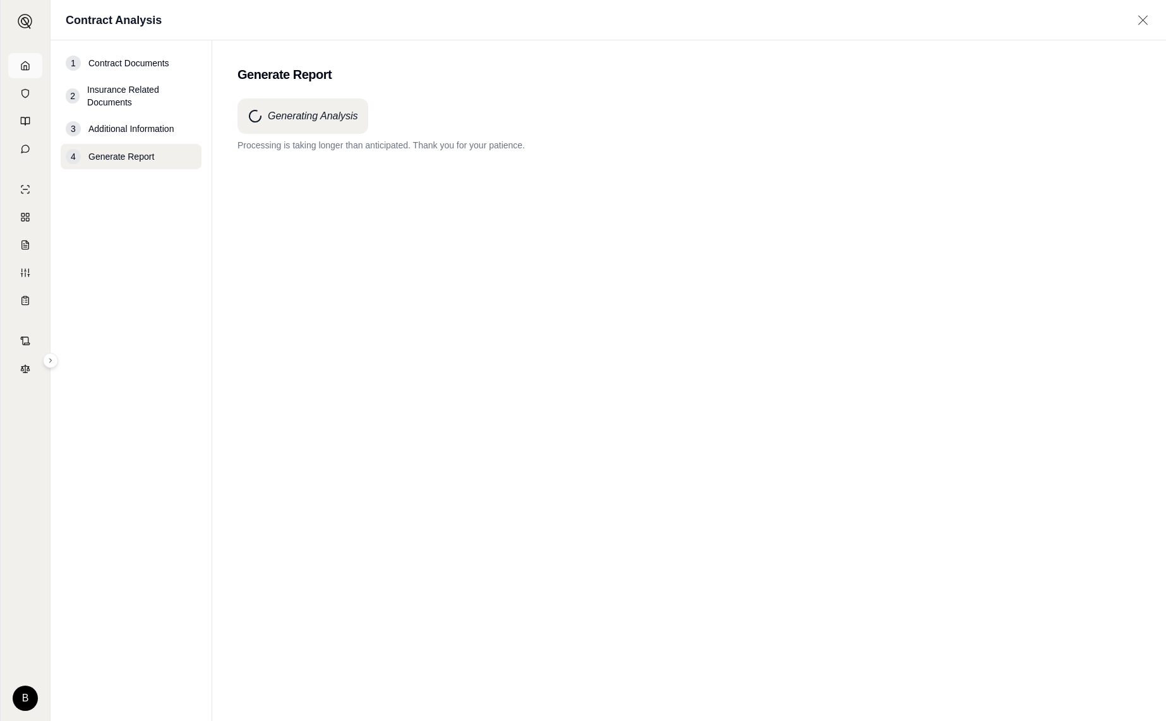
click at [30, 64] on link at bounding box center [25, 65] width 34 height 25
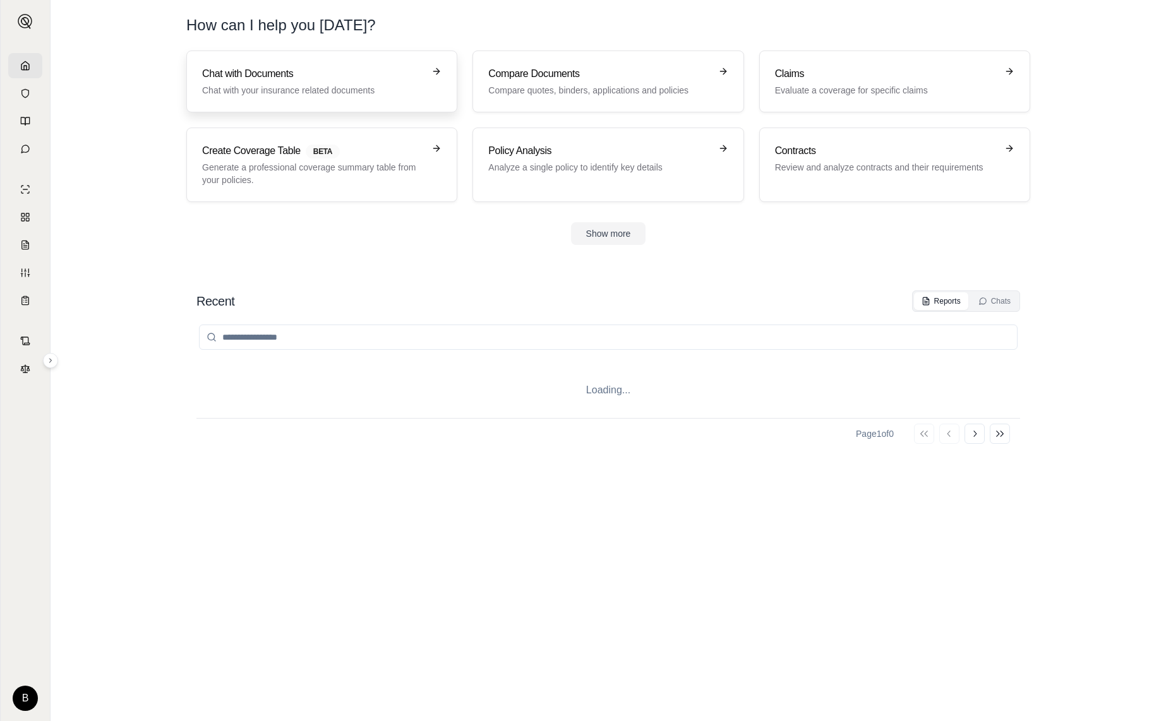
click at [314, 74] on h3 "Chat with Documents" at bounding box center [313, 73] width 222 height 15
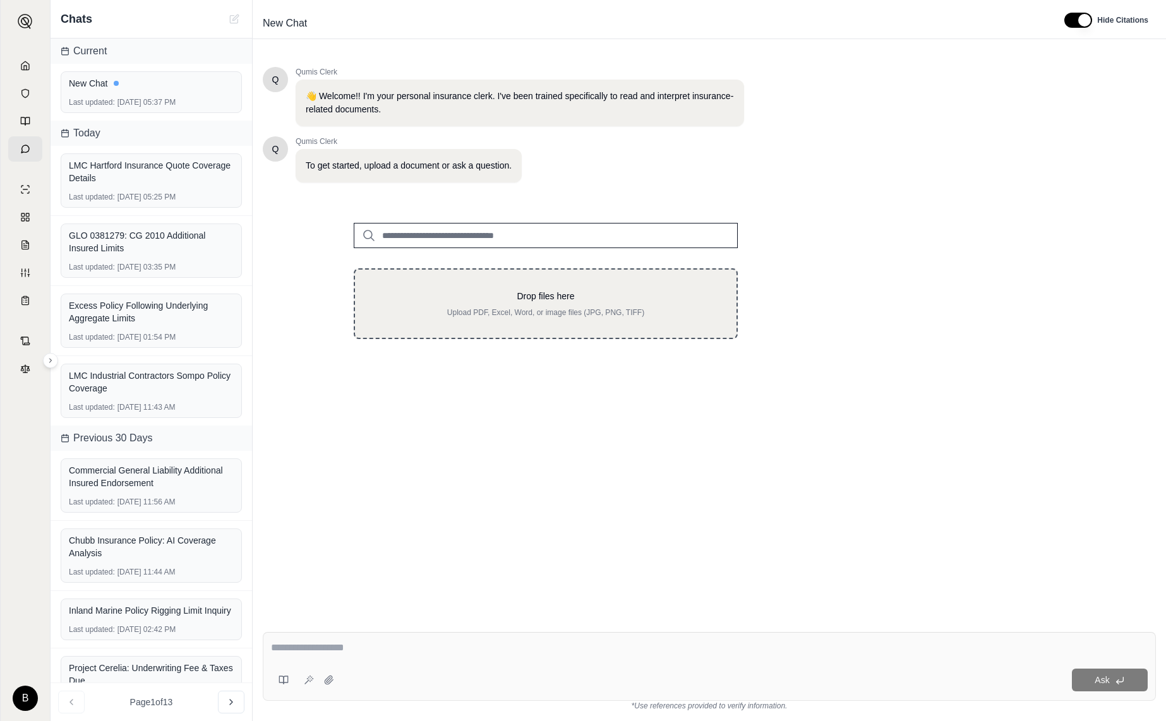
click at [529, 306] on div "Drop files here Upload PDF, Excel, Word, or image files (JPG, PNG, TIFF)" at bounding box center [545, 304] width 341 height 28
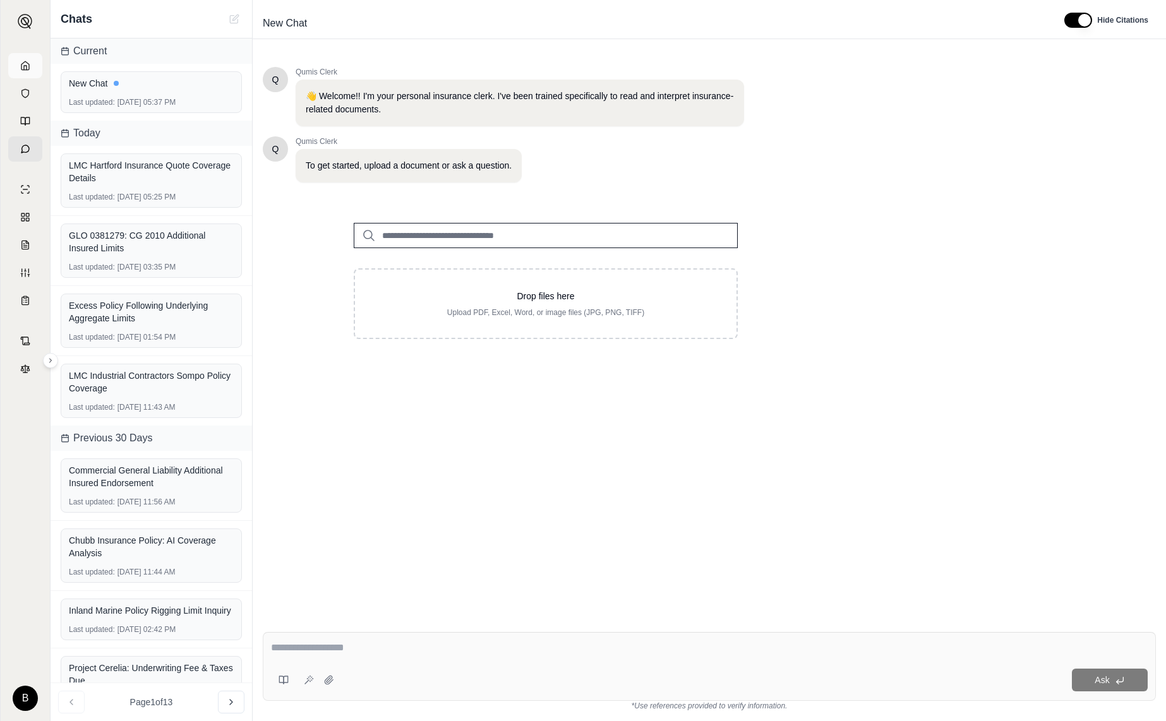
click at [21, 56] on link at bounding box center [25, 65] width 34 height 25
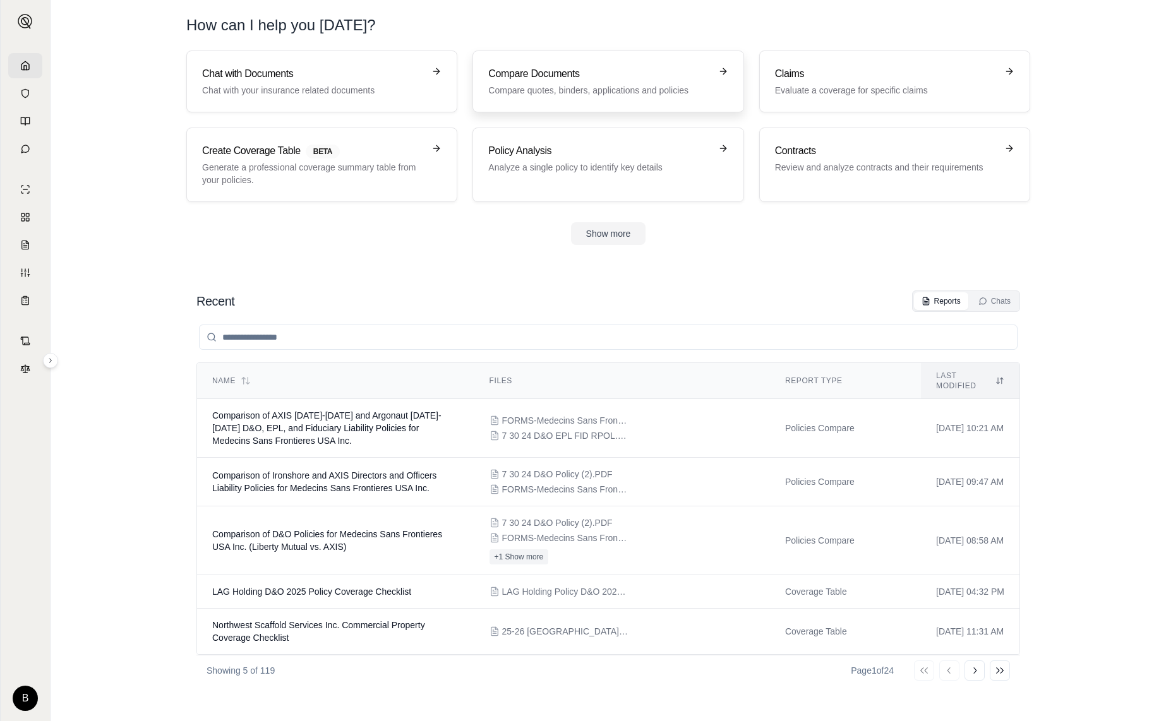
click at [641, 88] on p "Compare quotes, binders, applications and policies" at bounding box center [599, 90] width 222 height 13
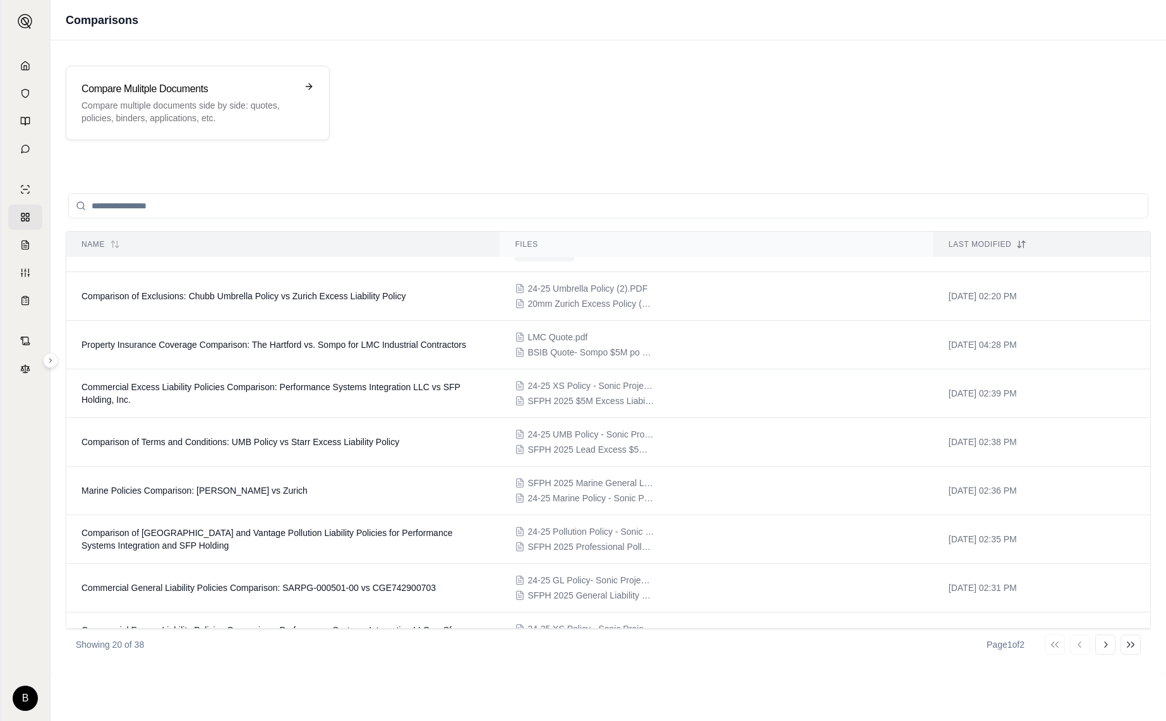
scroll to position [272, 0]
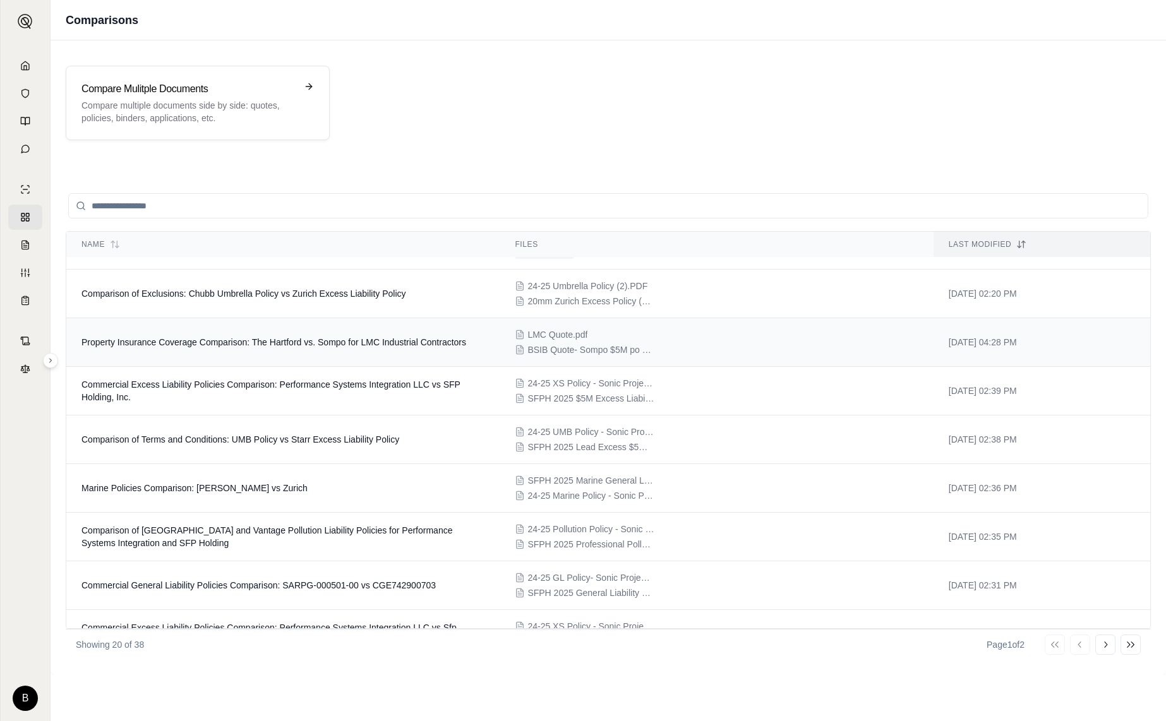
click at [414, 341] on span "Property Insurance Coverage Comparison: The Hartford vs. Sompo for LMC Industri…" at bounding box center [273, 342] width 385 height 10
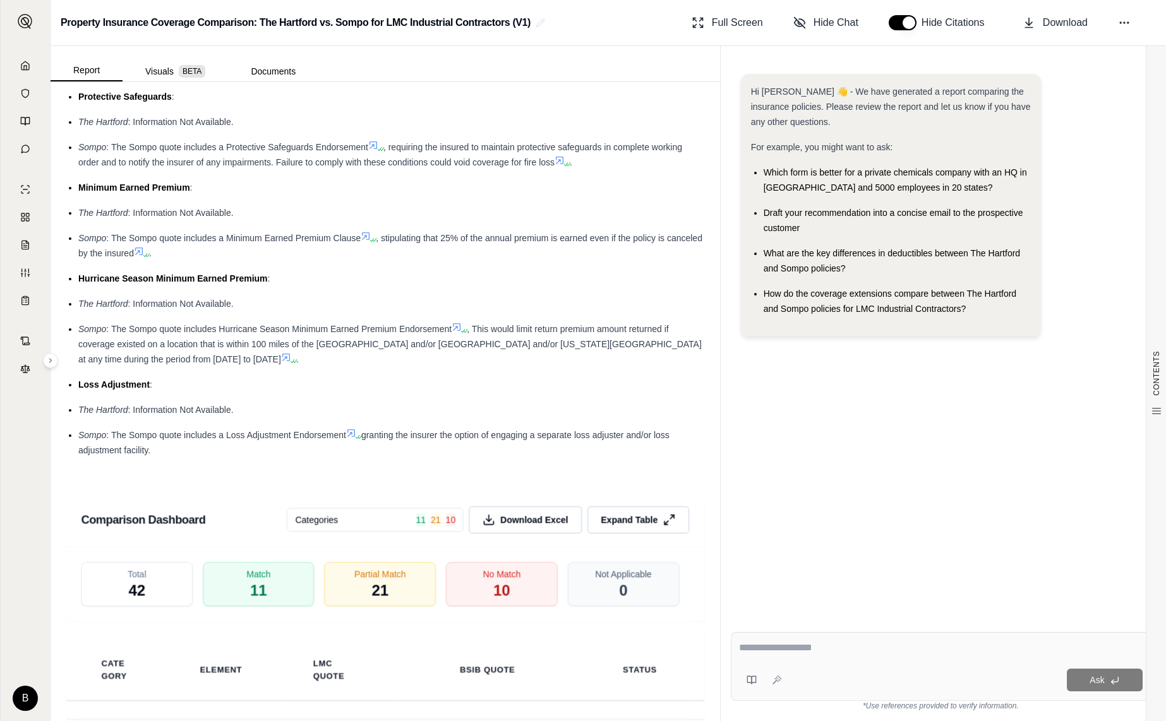
scroll to position [2018, 0]
click at [647, 519] on span "Expand Table" at bounding box center [628, 518] width 59 height 13
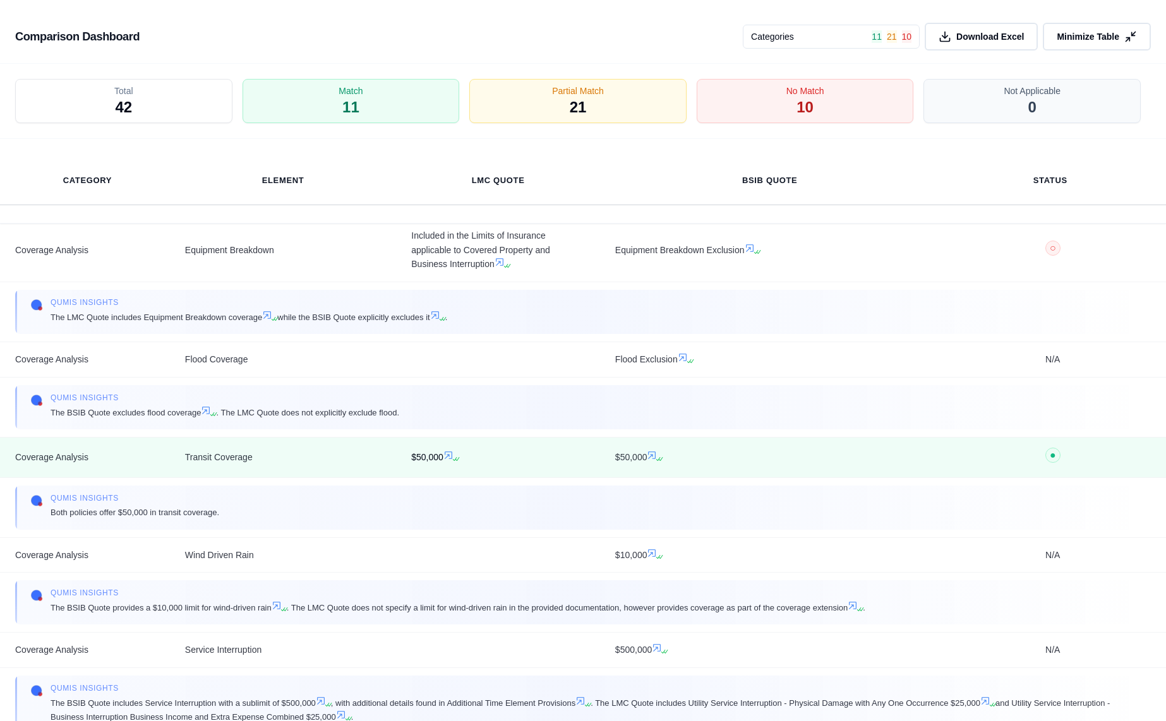
scroll to position [1679, 0]
click at [450, 448] on icon at bounding box center [449, 452] width 8 height 8
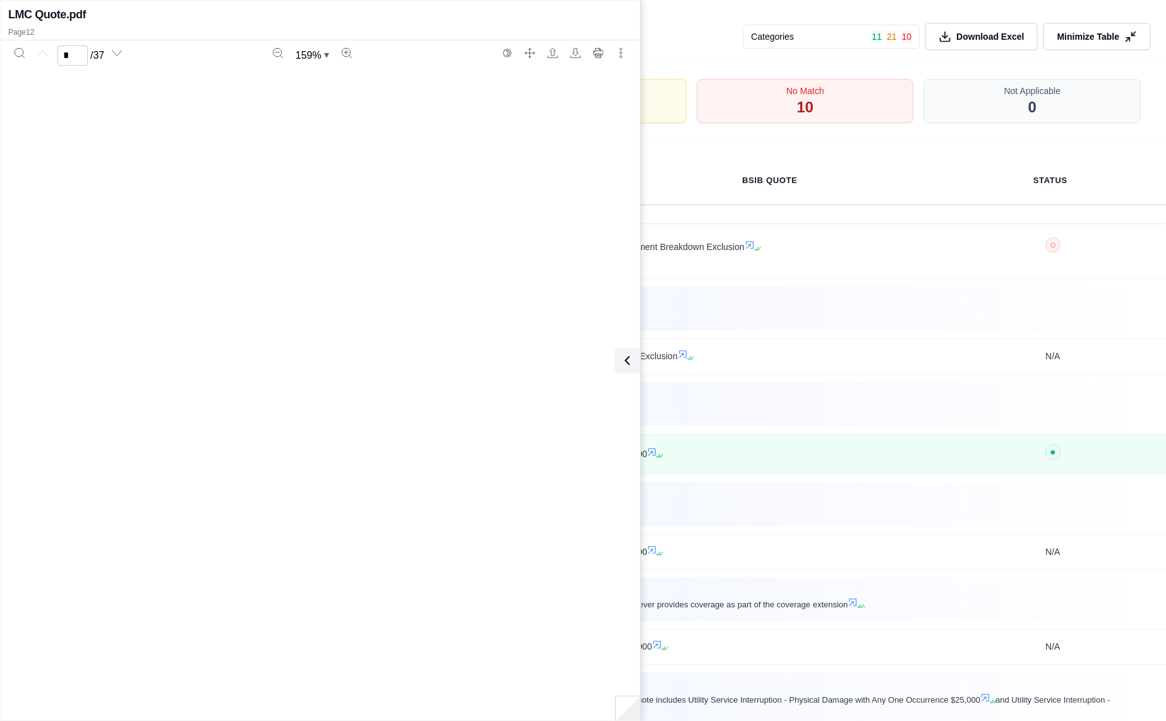
scroll to position [8729, 0]
type input "**"
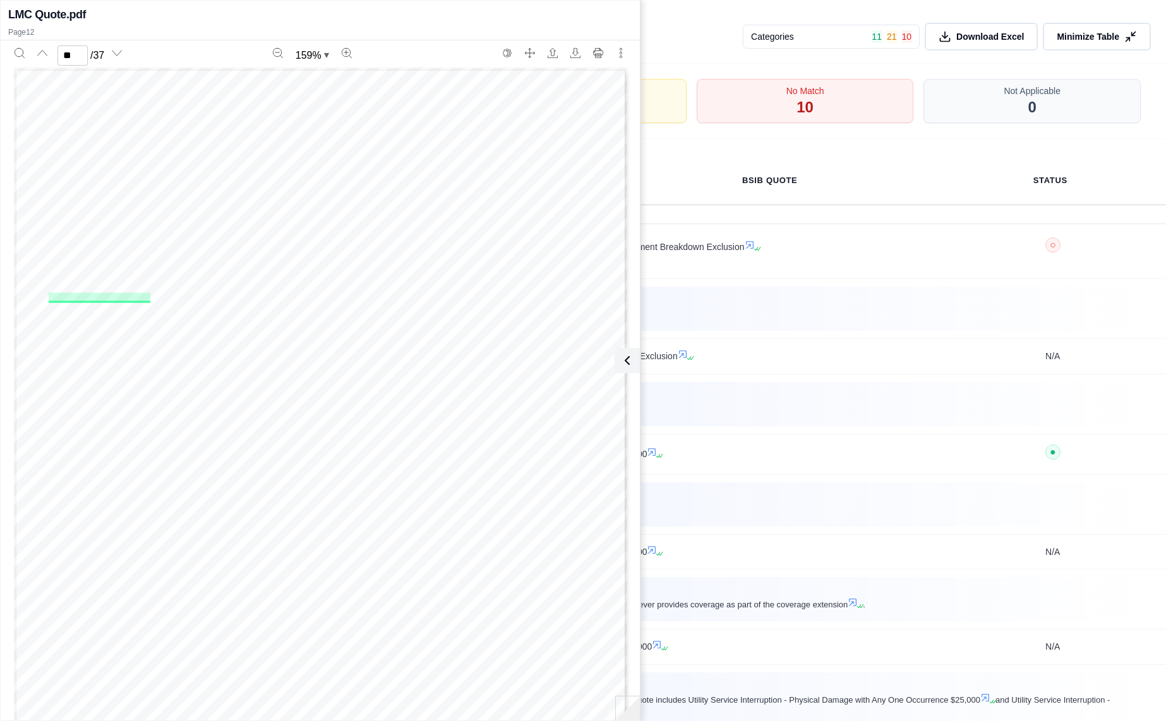
click at [598, 170] on div "Quote Proposal Coverage Selection Quote Proposal Page 12 of 37 COVERAGE EXTENSI…" at bounding box center [320, 465] width 613 height 794
click at [676, 164] on th "BSIB Quote" at bounding box center [770, 181] width 340 height 49
